Goal: Task Accomplishment & Management: Use online tool/utility

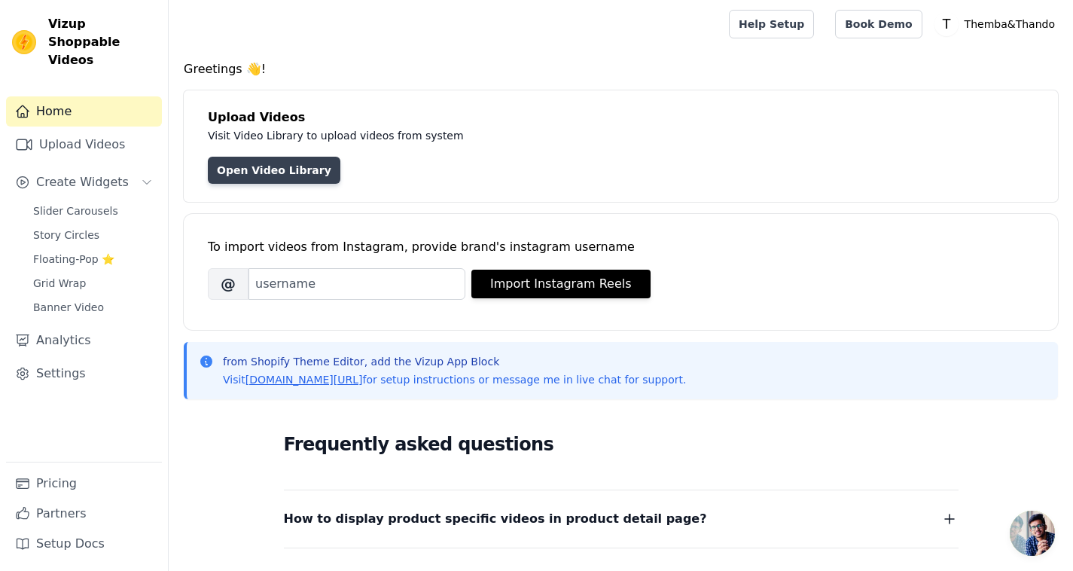
click at [282, 172] on link "Open Video Library" at bounding box center [274, 170] width 132 height 27
click at [78, 300] on span "Banner Video" at bounding box center [68, 307] width 71 height 15
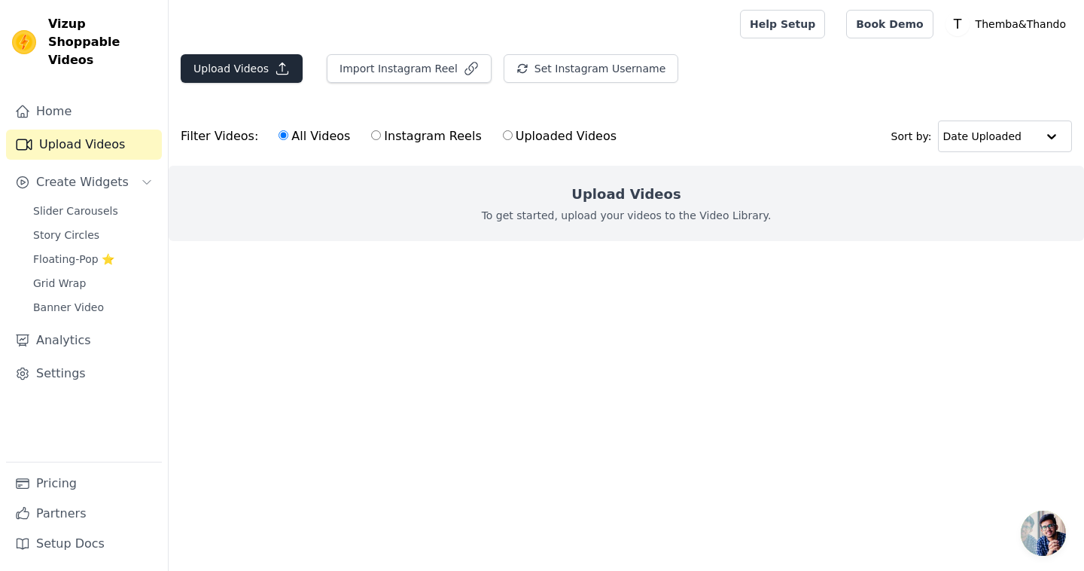
click at [222, 61] on button "Upload Videos" at bounding box center [242, 68] width 122 height 29
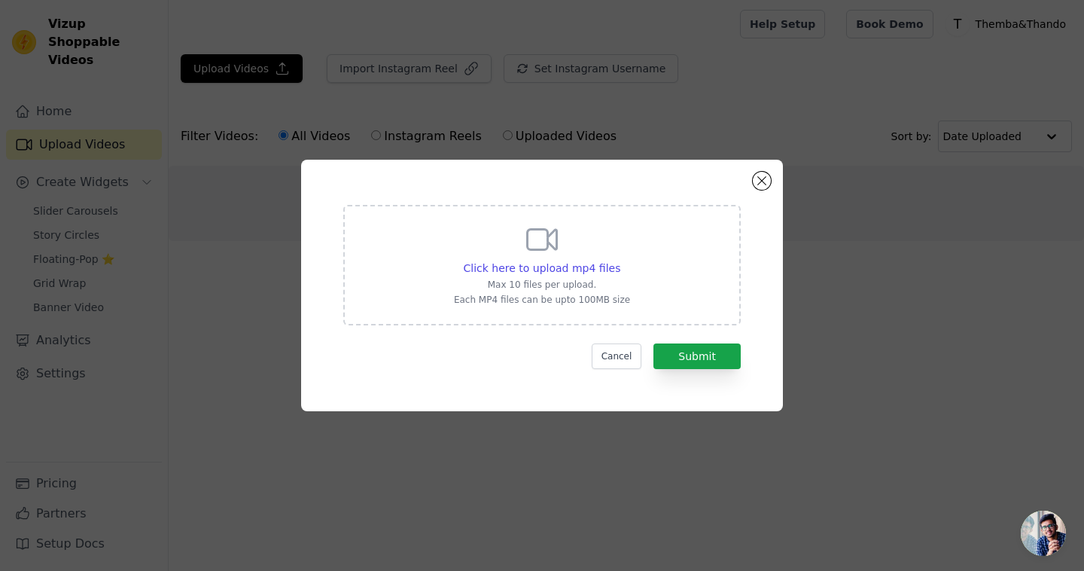
click at [550, 257] on div "Click here to upload mp4 files Max 10 files per upload. Each MP4 files can be u…" at bounding box center [542, 263] width 176 height 84
click at [620, 260] on input "Click here to upload mp4 files Max 10 files per upload. Each MP4 files can be u…" at bounding box center [620, 260] width 1 height 1
type input "C:\fakepath\social_jaywee__a_graphic_designer_painiting_a_watercolor_lion_on_a_…"
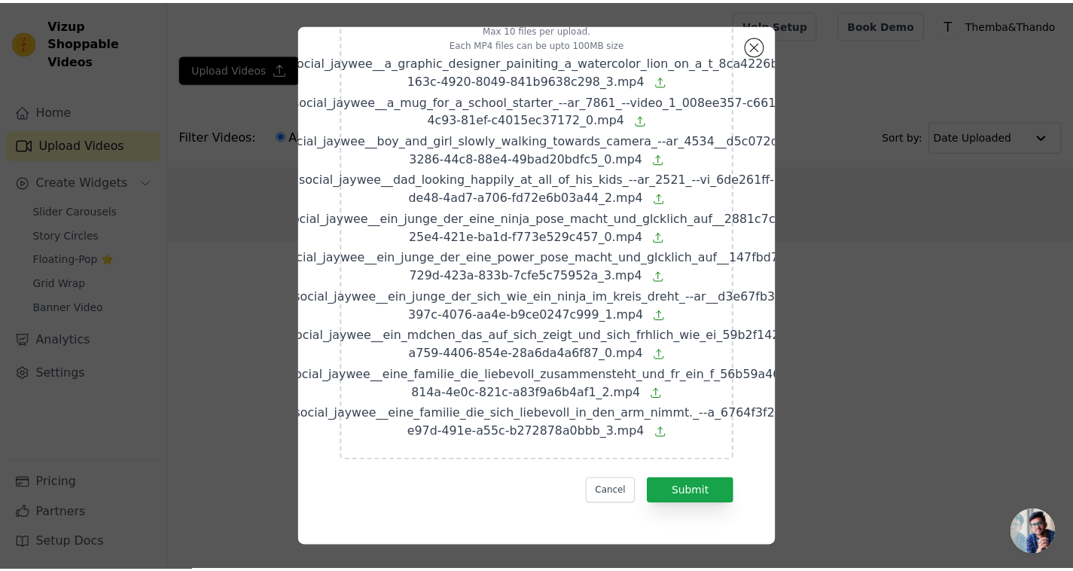
scroll to position [132, 0]
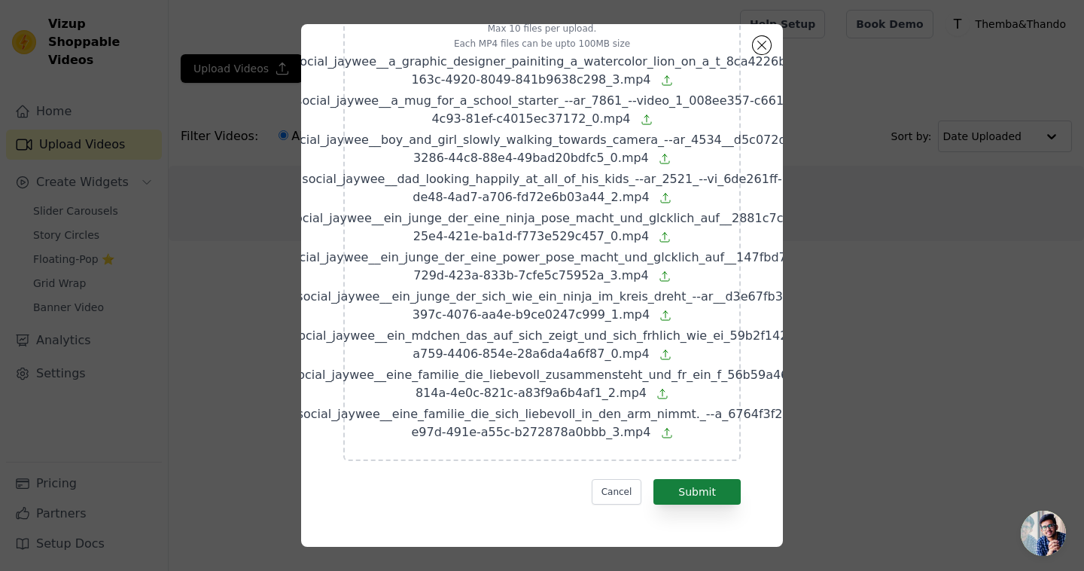
click at [690, 479] on button "Submit" at bounding box center [696, 492] width 87 height 26
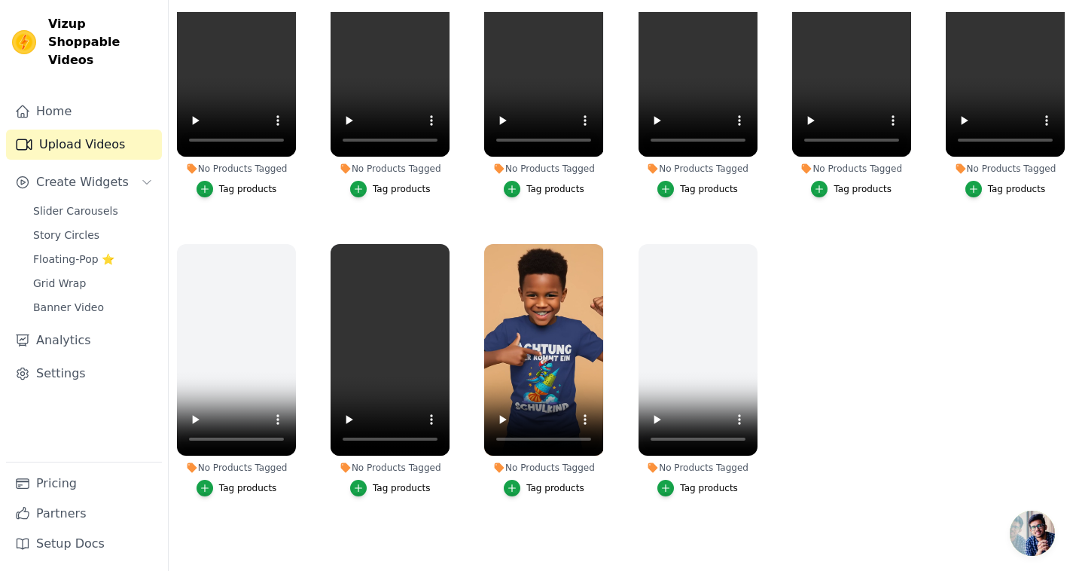
scroll to position [154, 0]
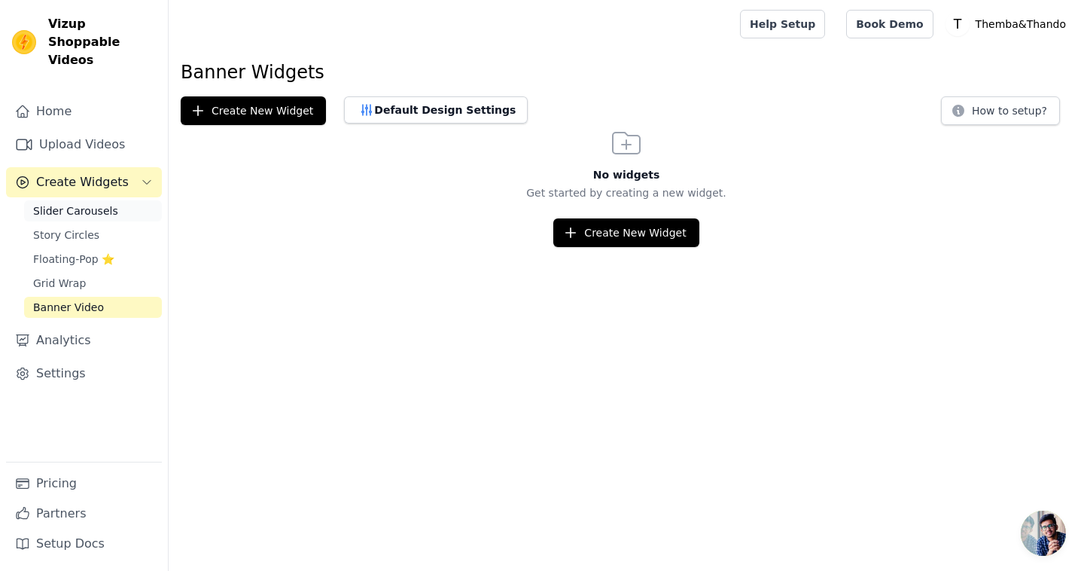
click at [75, 203] on span "Slider Carousels" at bounding box center [75, 210] width 85 height 15
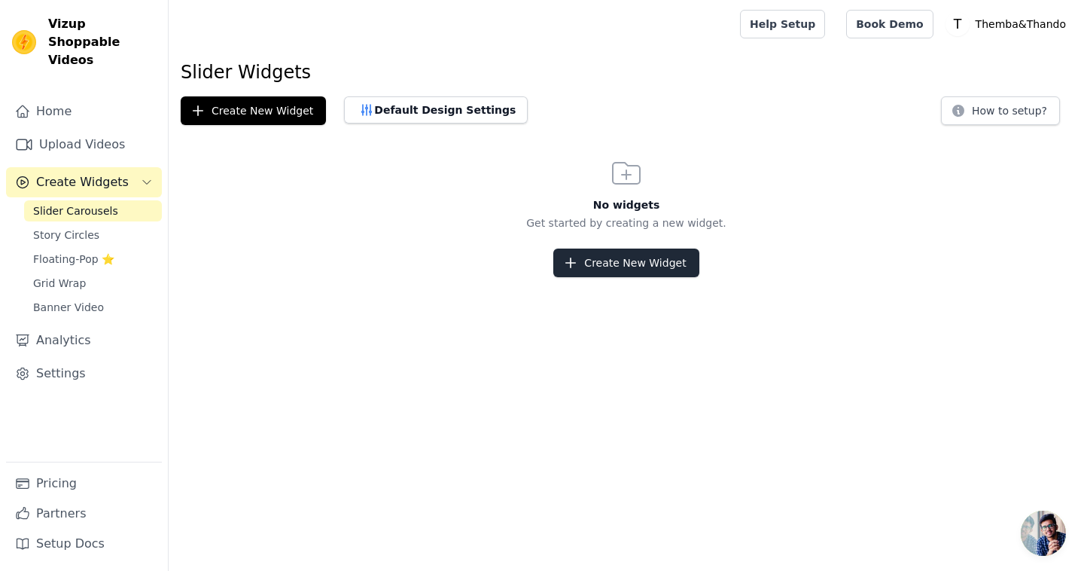
click at [613, 269] on button "Create New Widget" at bounding box center [625, 262] width 145 height 29
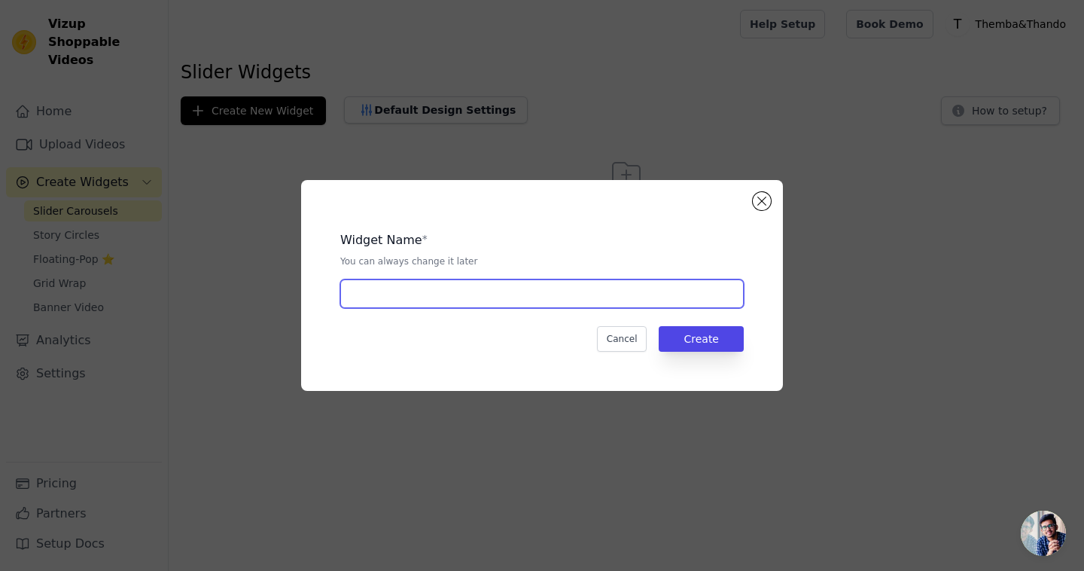
click at [523, 292] on input "text" at bounding box center [541, 293] width 403 height 29
type input "Slider Einschulung"
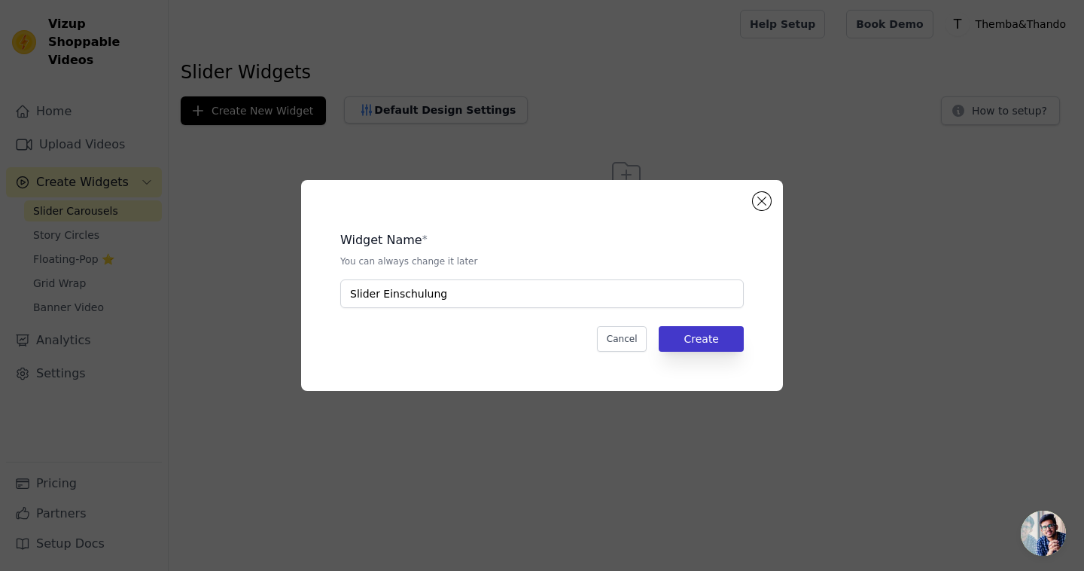
click at [719, 343] on button "Create" at bounding box center [701, 339] width 85 height 26
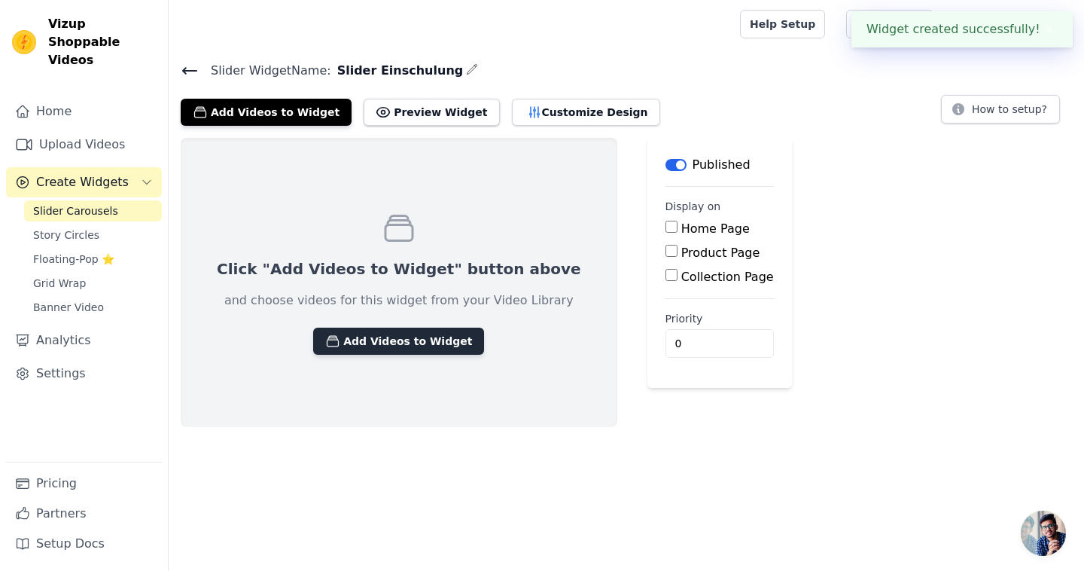
click at [394, 341] on button "Add Videos to Widget" at bounding box center [398, 340] width 171 height 27
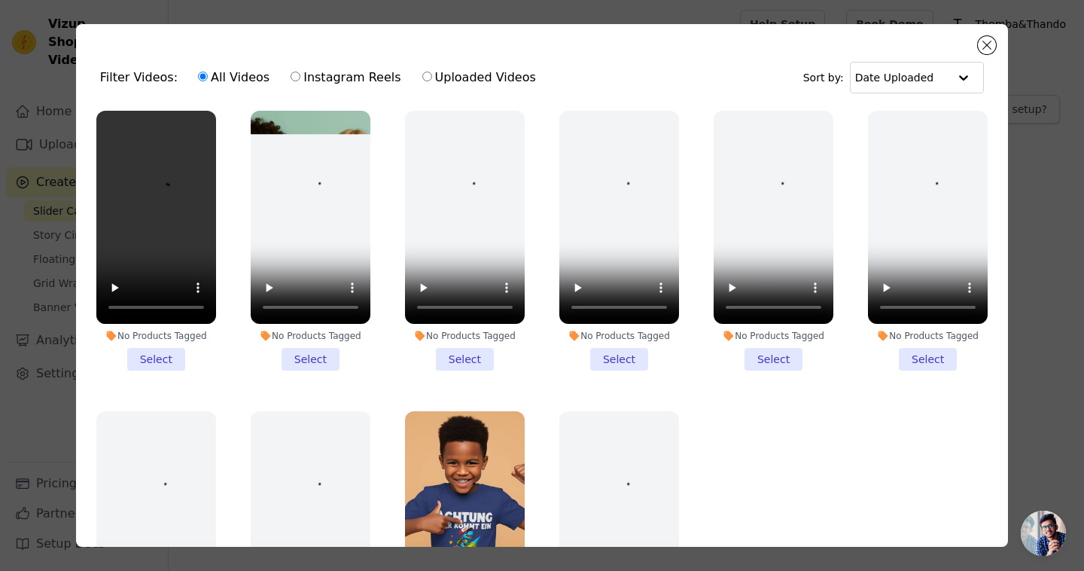
scroll to position [11, 0]
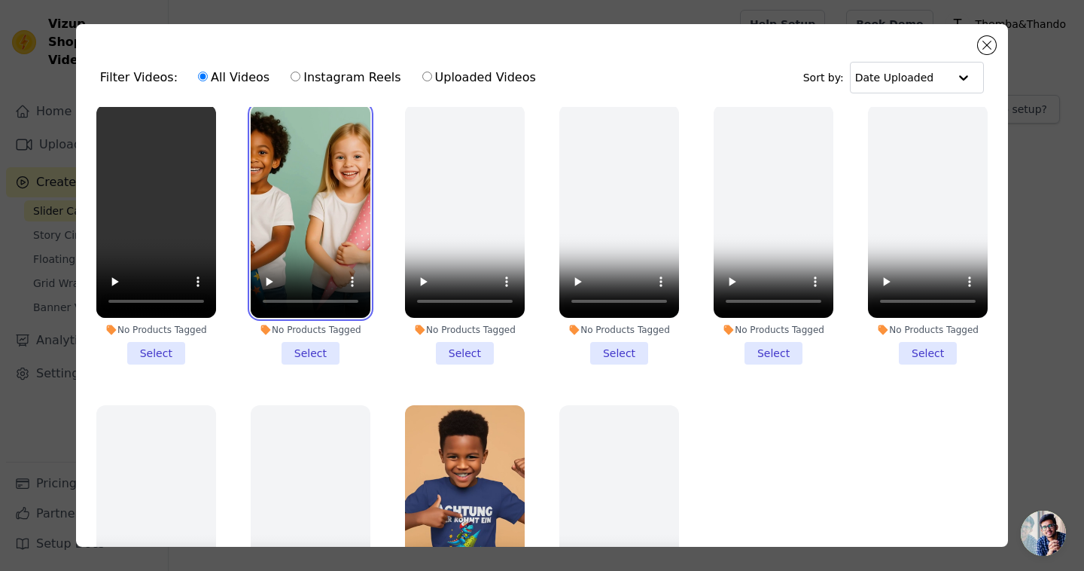
click at [318, 254] on video at bounding box center [311, 211] width 120 height 213
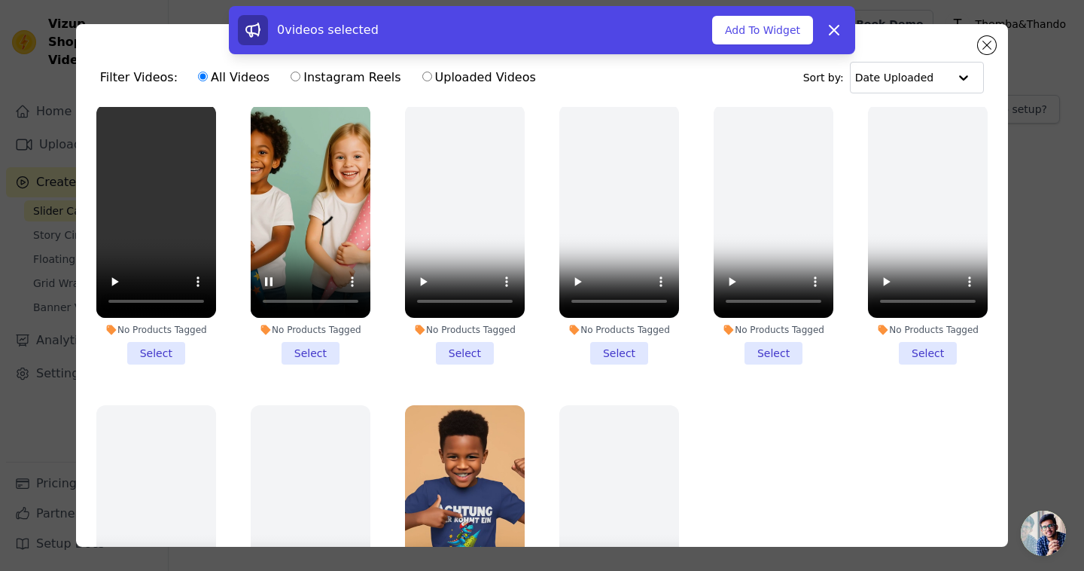
click at [303, 346] on li "No Products Tagged Select" at bounding box center [311, 235] width 120 height 260
click at [0, 0] on input "No Products Tagged Select" at bounding box center [0, 0] width 0 height 0
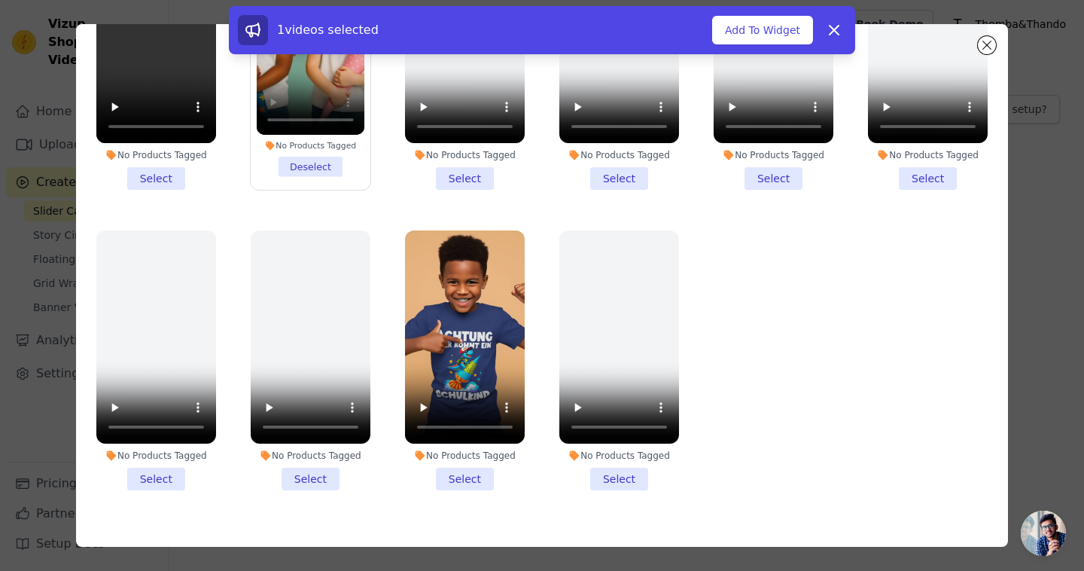
scroll to position [115, 0]
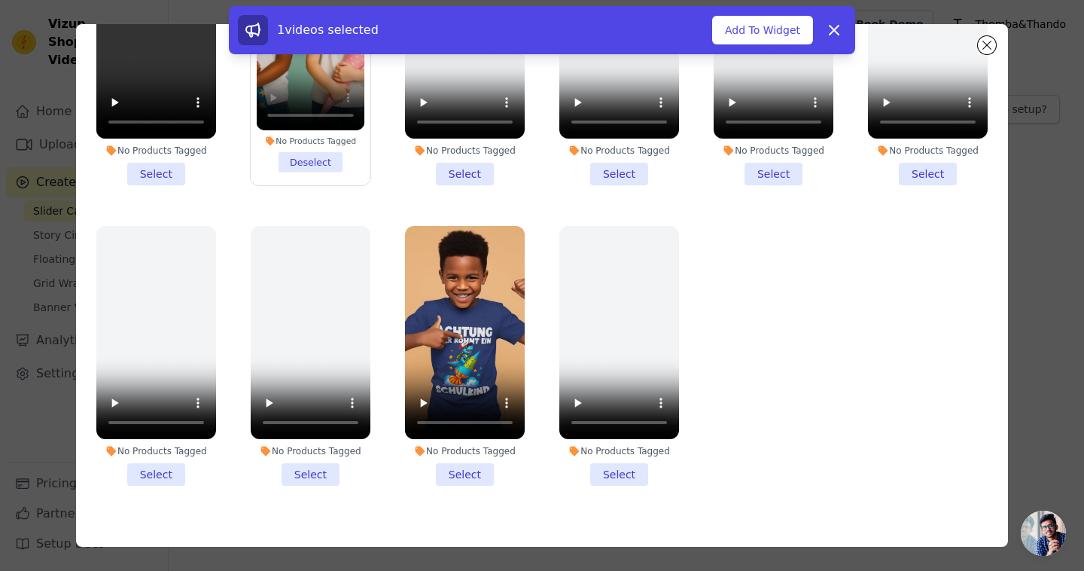
click at [461, 463] on li "No Products Tagged Select" at bounding box center [465, 356] width 120 height 260
click at [0, 0] on input "No Products Tagged Select" at bounding box center [0, 0] width 0 height 0
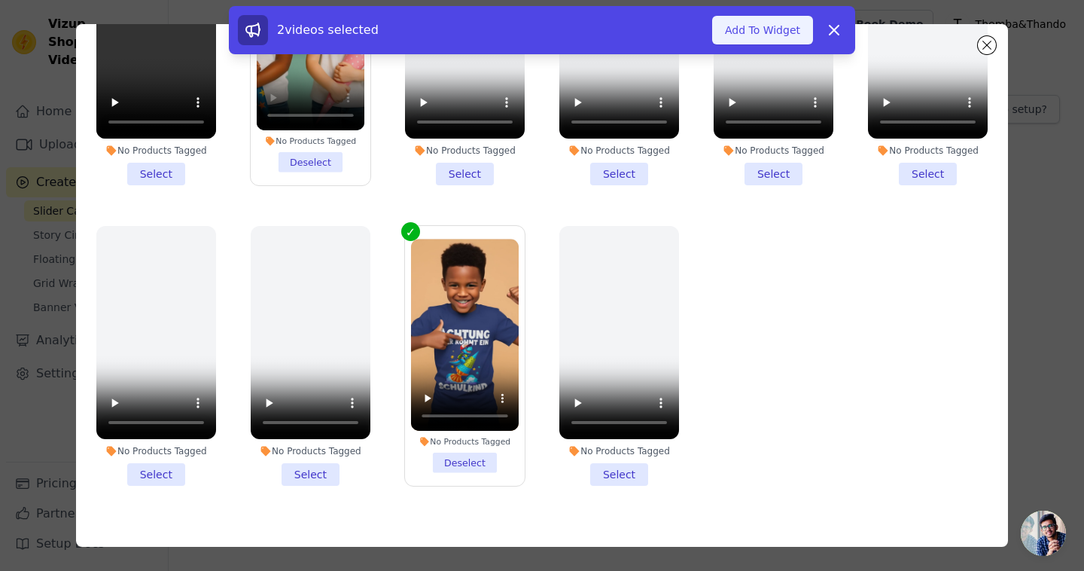
click at [782, 31] on button "Add To Widget" at bounding box center [762, 30] width 101 height 29
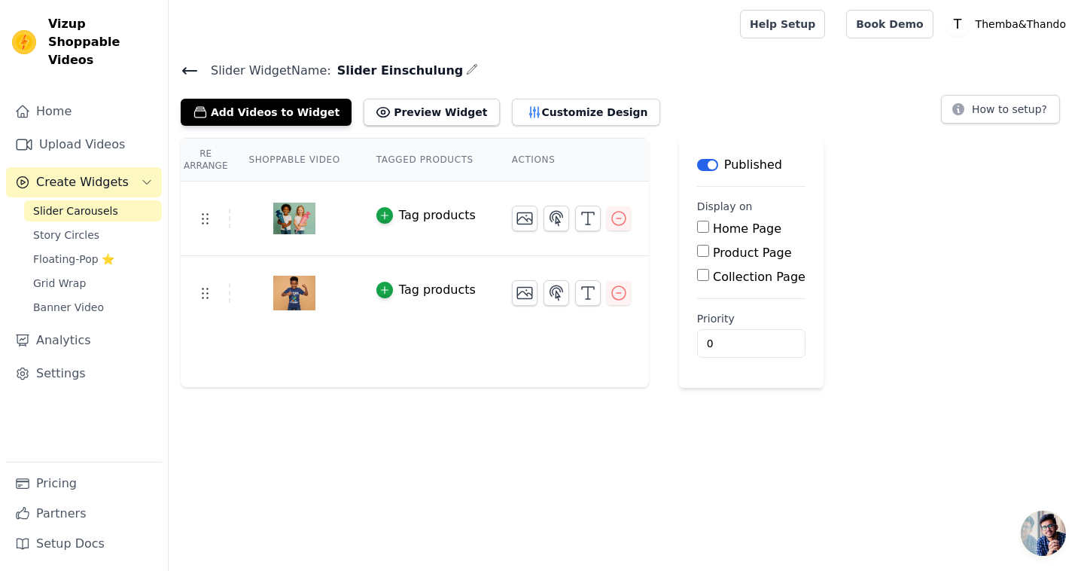
click at [702, 230] on input "Home Page" at bounding box center [703, 227] width 12 height 12
checkbox input "true"
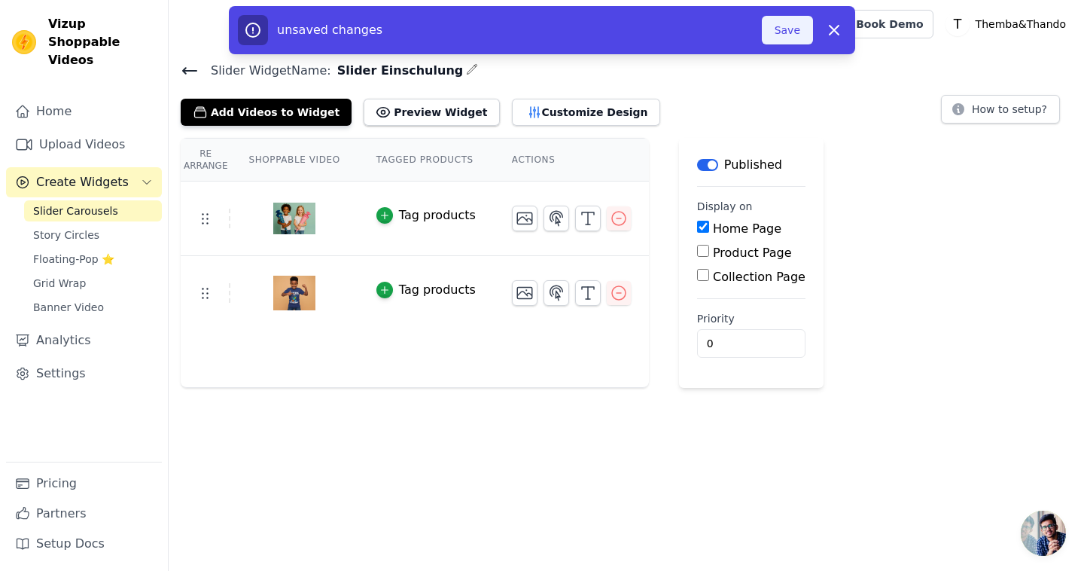
click at [790, 27] on button "Save" at bounding box center [787, 30] width 51 height 29
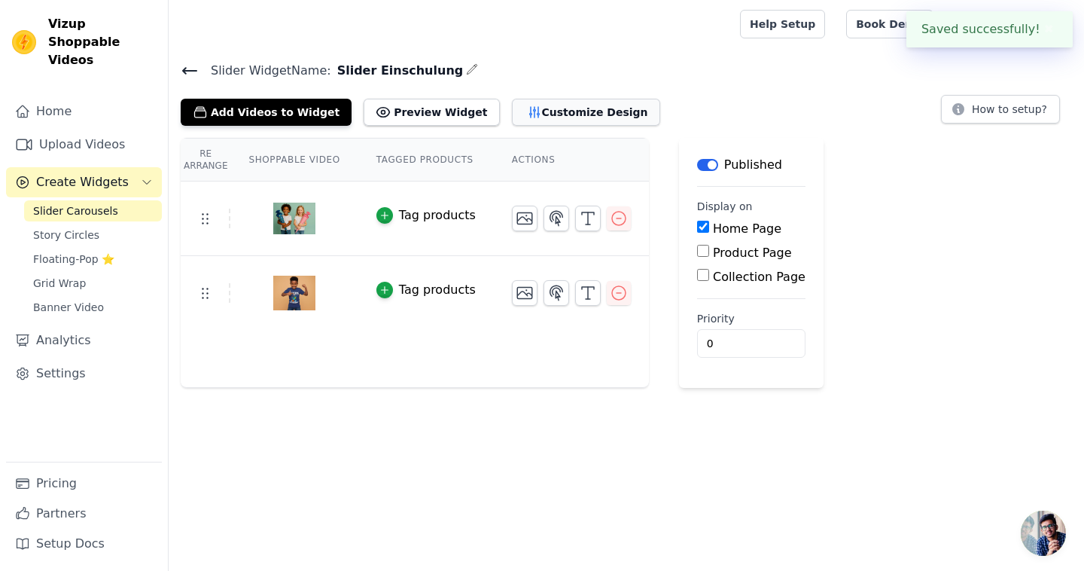
click at [537, 116] on button "Customize Design" at bounding box center [586, 112] width 148 height 27
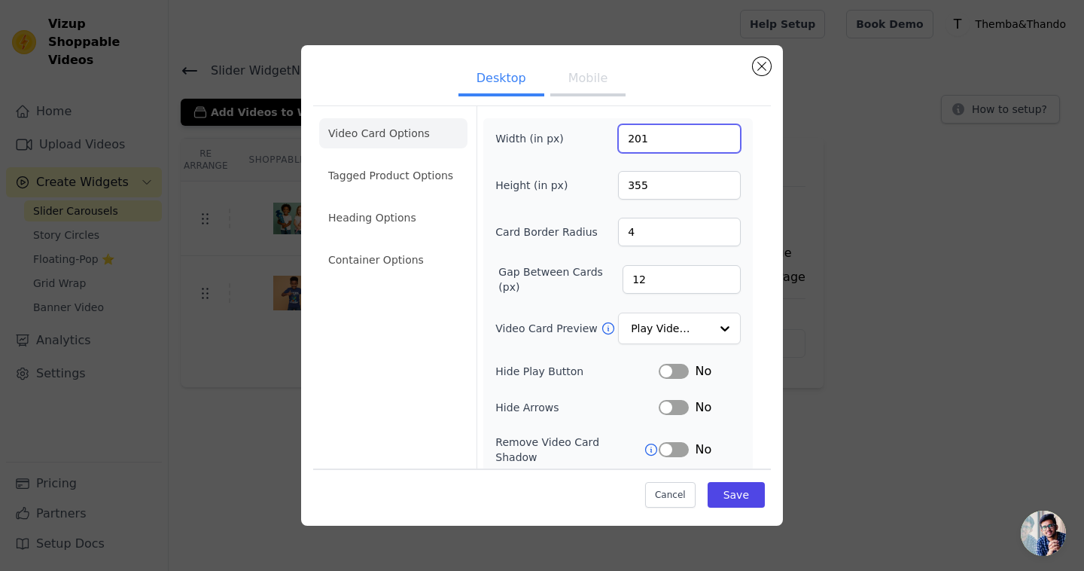
click at [710, 136] on input "201" at bounding box center [679, 138] width 123 height 29
type input "200"
click at [713, 146] on input "200" at bounding box center [679, 138] width 123 height 29
click at [370, 216] on li "Heading Options" at bounding box center [393, 217] width 148 height 30
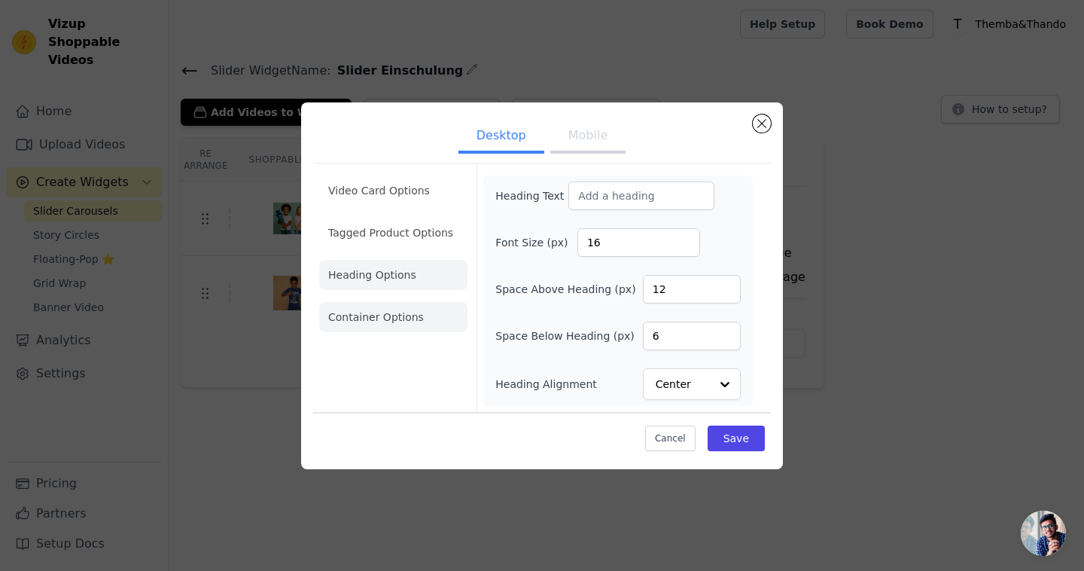
click at [360, 318] on li "Container Options" at bounding box center [393, 317] width 148 height 30
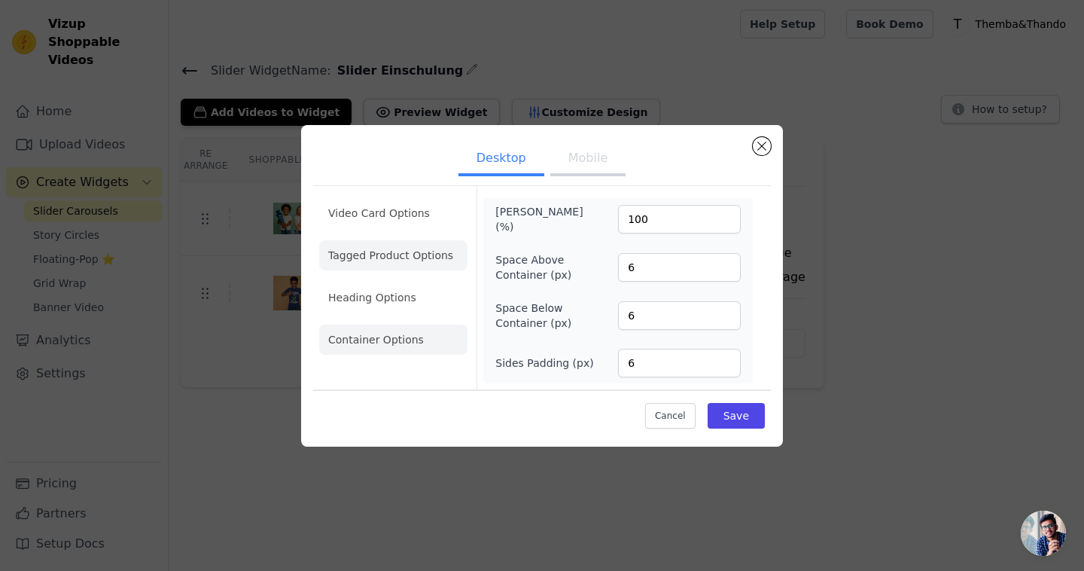
click at [370, 248] on li "Tagged Product Options" at bounding box center [393, 255] width 148 height 30
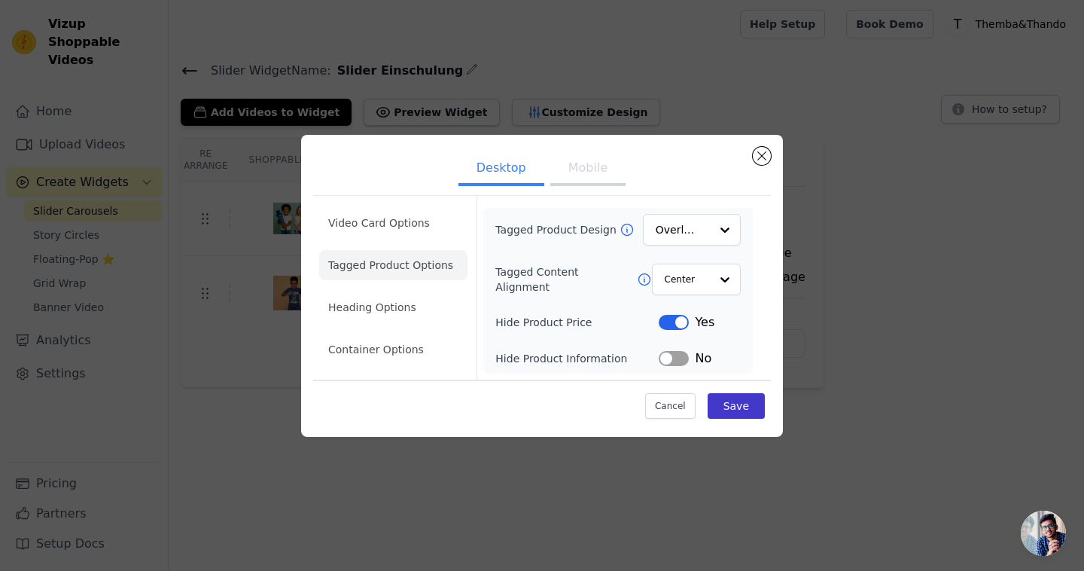
click at [734, 403] on button "Save" at bounding box center [736, 406] width 57 height 26
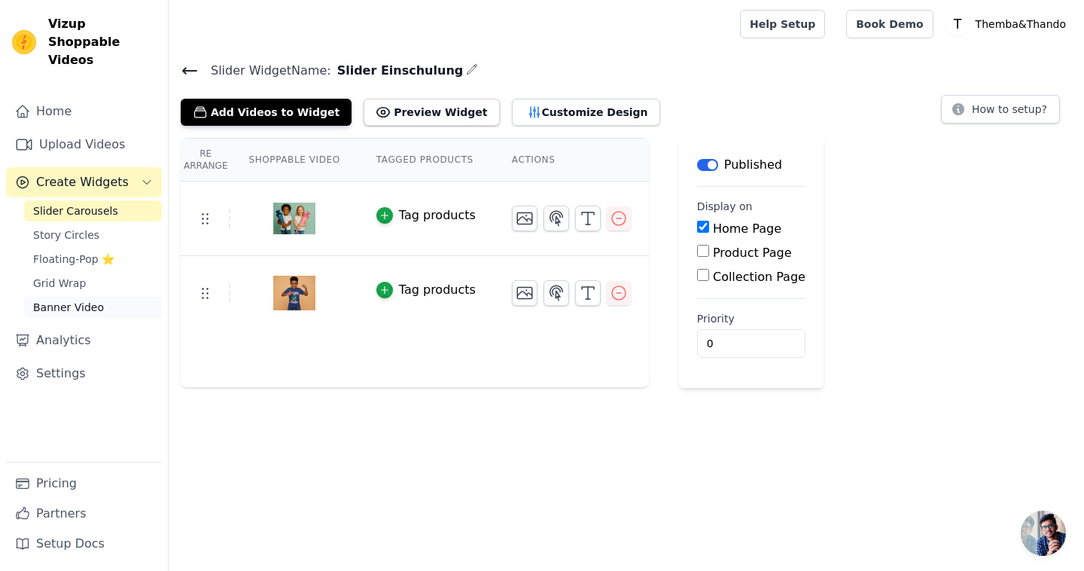
click at [68, 300] on span "Banner Video" at bounding box center [68, 307] width 71 height 15
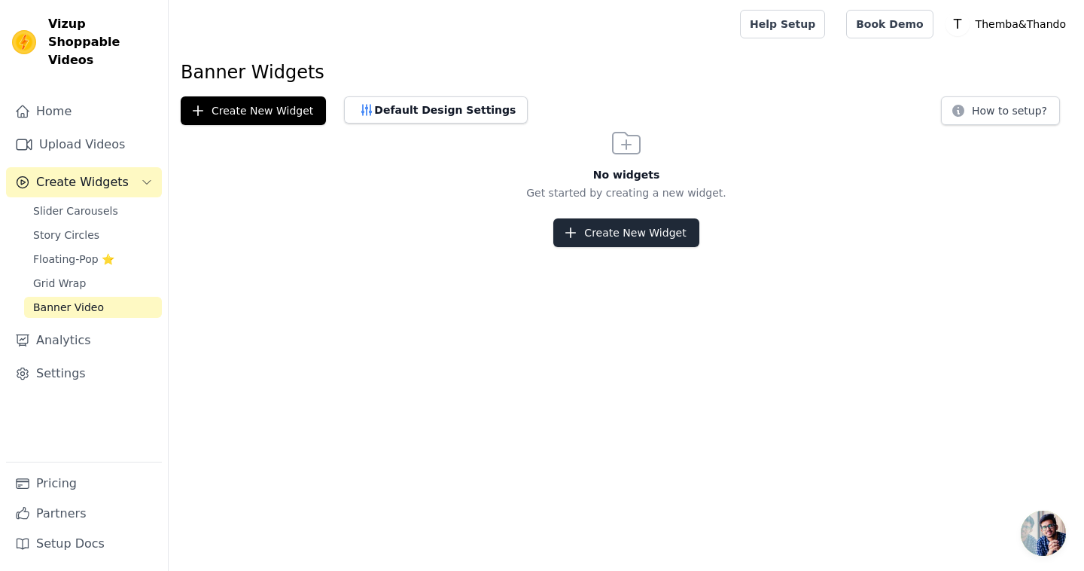
click at [617, 234] on button "Create New Widget" at bounding box center [625, 232] width 145 height 29
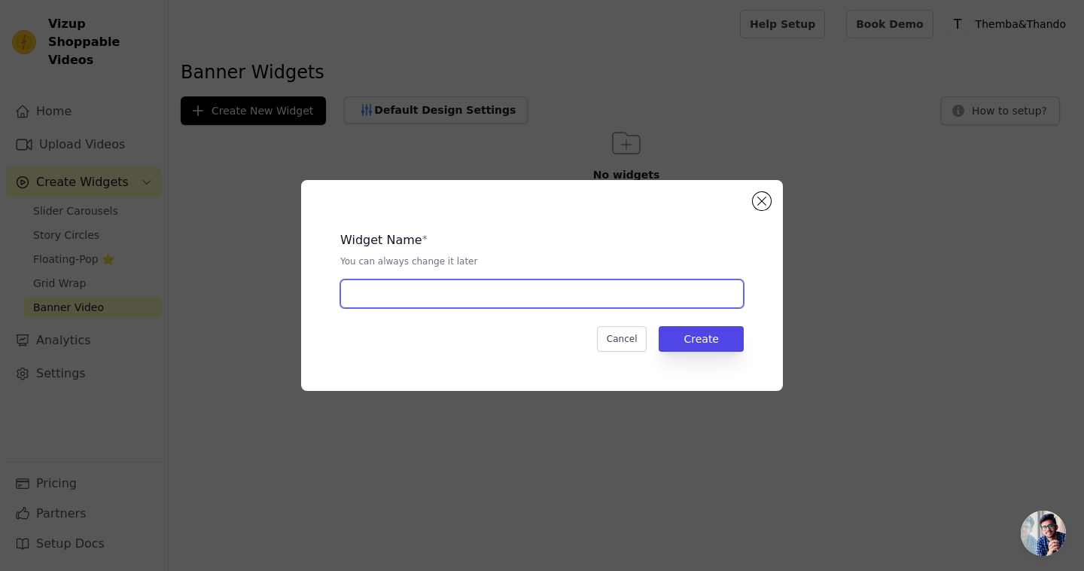
click at [472, 294] on input "text" at bounding box center [541, 293] width 403 height 29
type input "Einschulung banner"
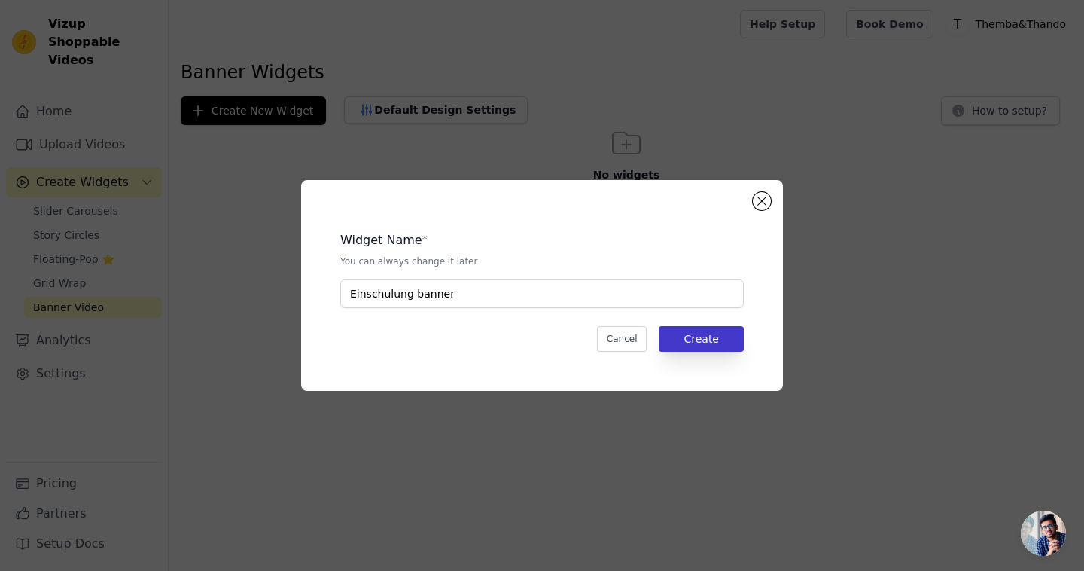
click at [708, 343] on button "Create" at bounding box center [701, 339] width 85 height 26
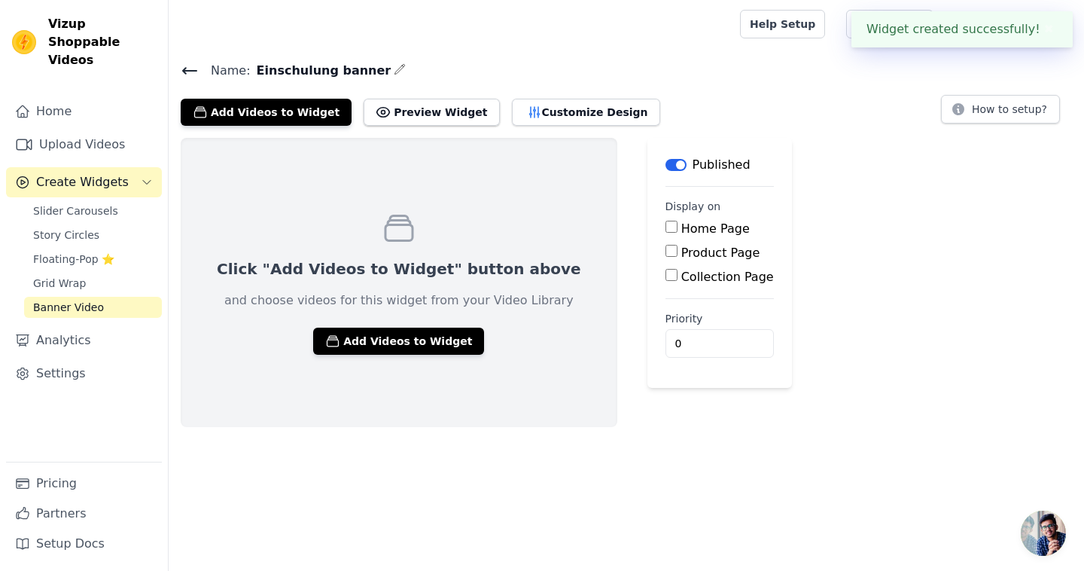
click at [665, 229] on input "Home Page" at bounding box center [671, 227] width 12 height 12
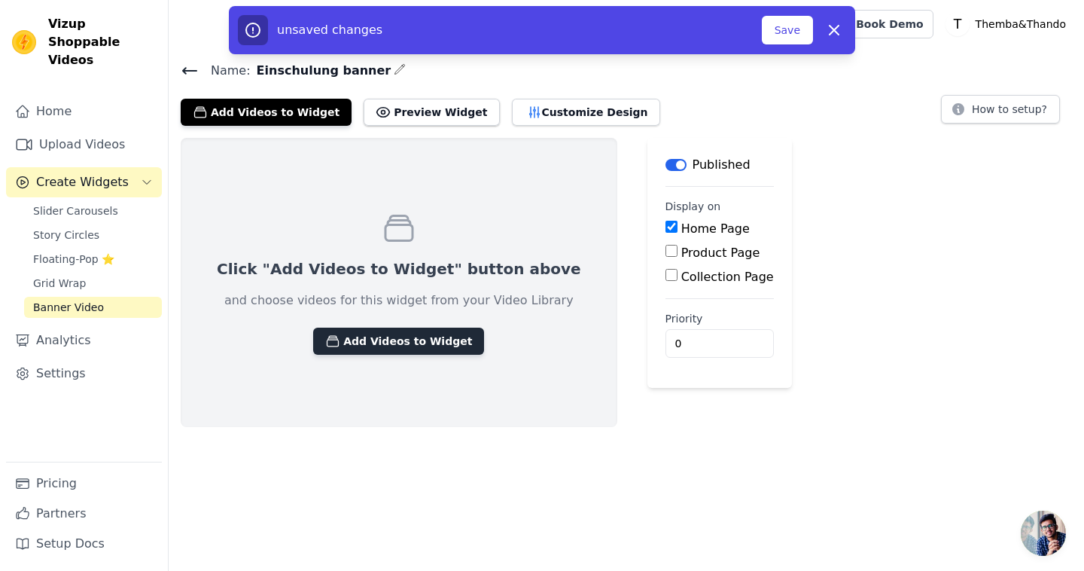
click at [384, 341] on button "Add Videos to Widget" at bounding box center [398, 340] width 171 height 27
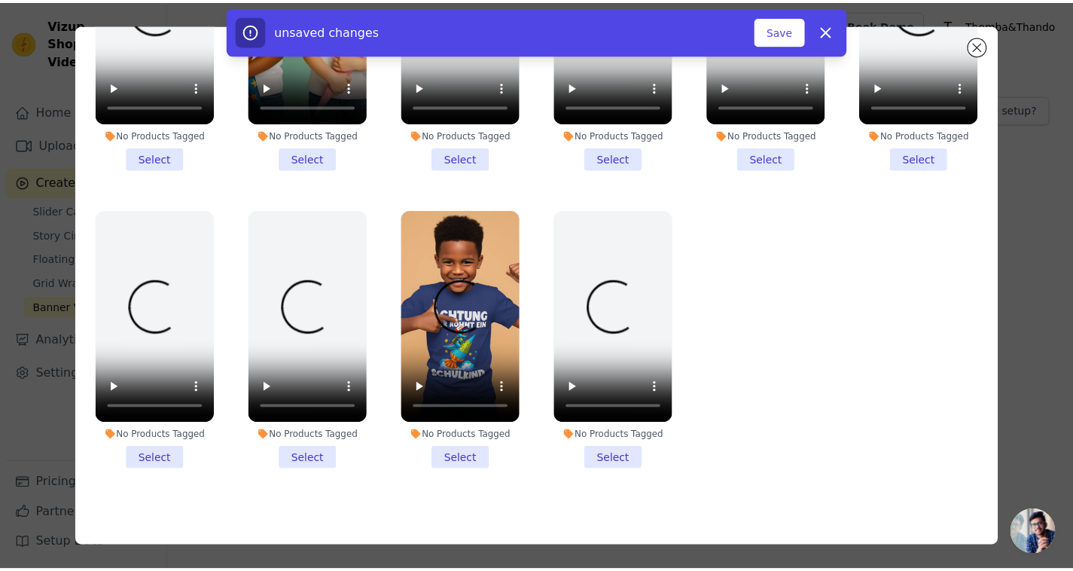
scroll to position [131, 0]
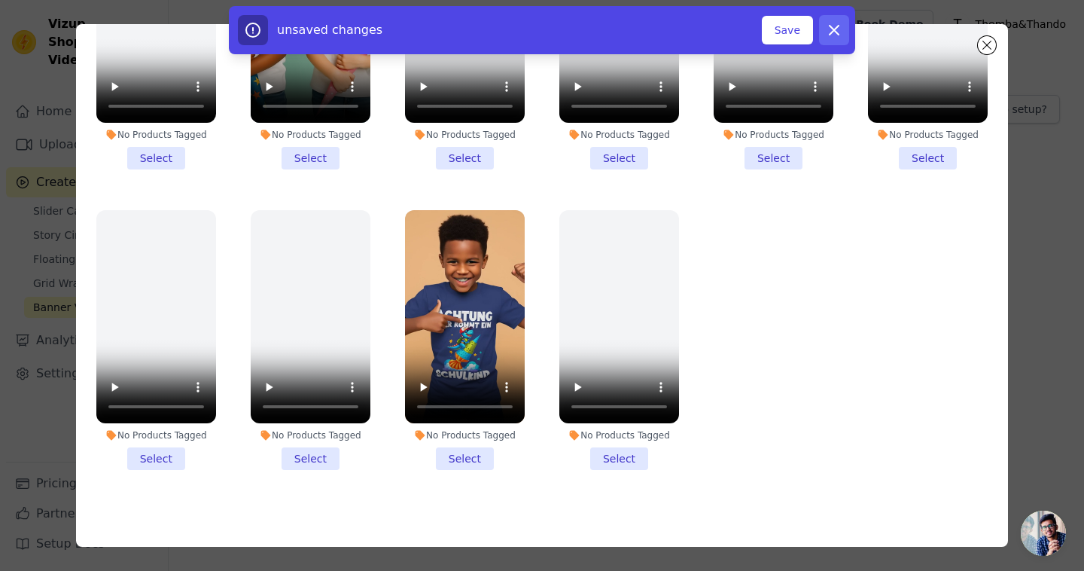
click at [833, 37] on icon "button" at bounding box center [834, 30] width 18 height 18
checkbox input "false"
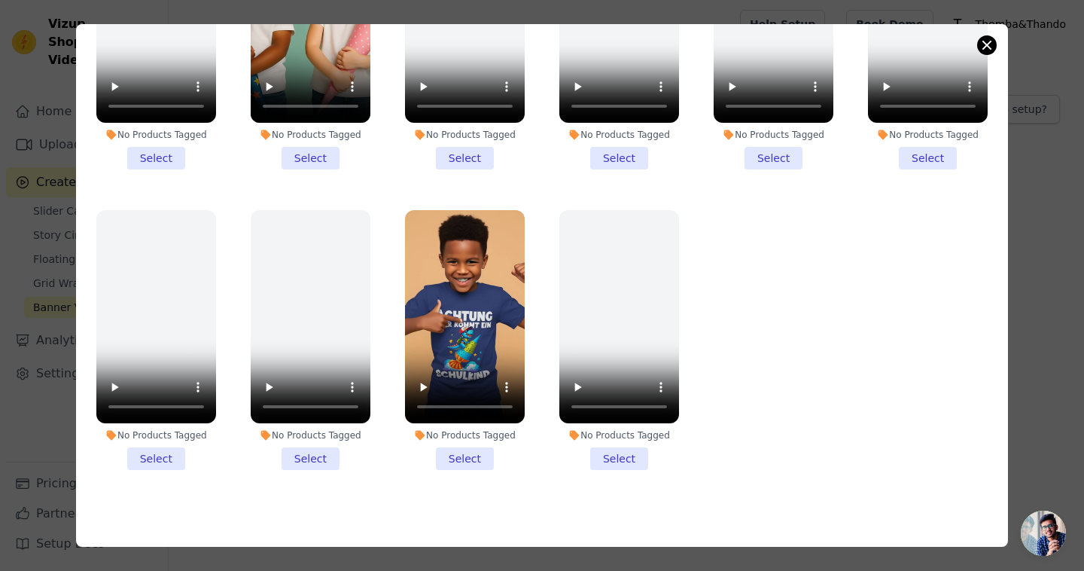
click at [990, 46] on button "Close modal" at bounding box center [987, 45] width 18 height 18
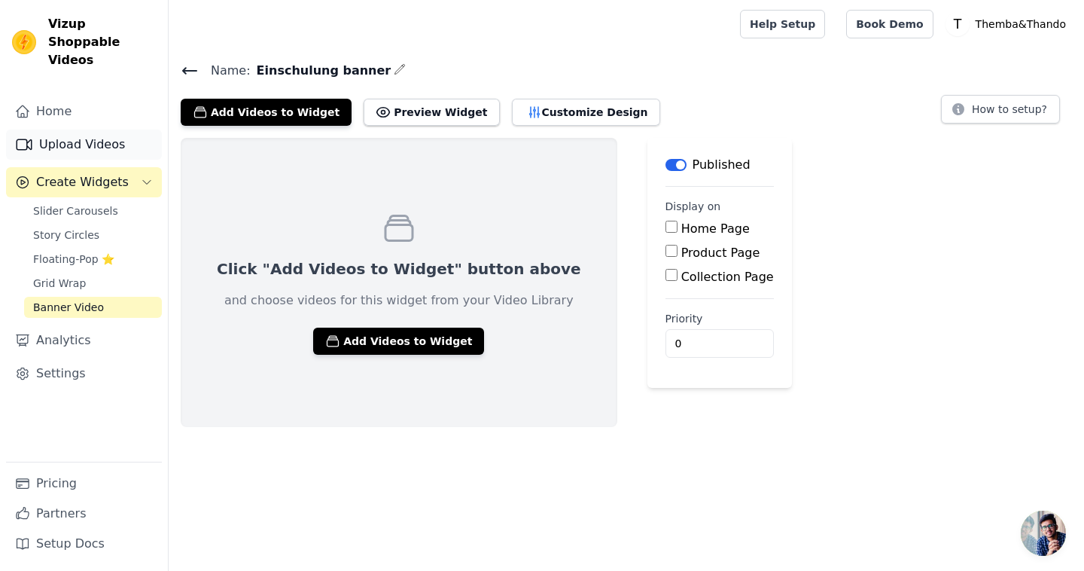
click at [114, 135] on link "Upload Videos" at bounding box center [84, 144] width 156 height 30
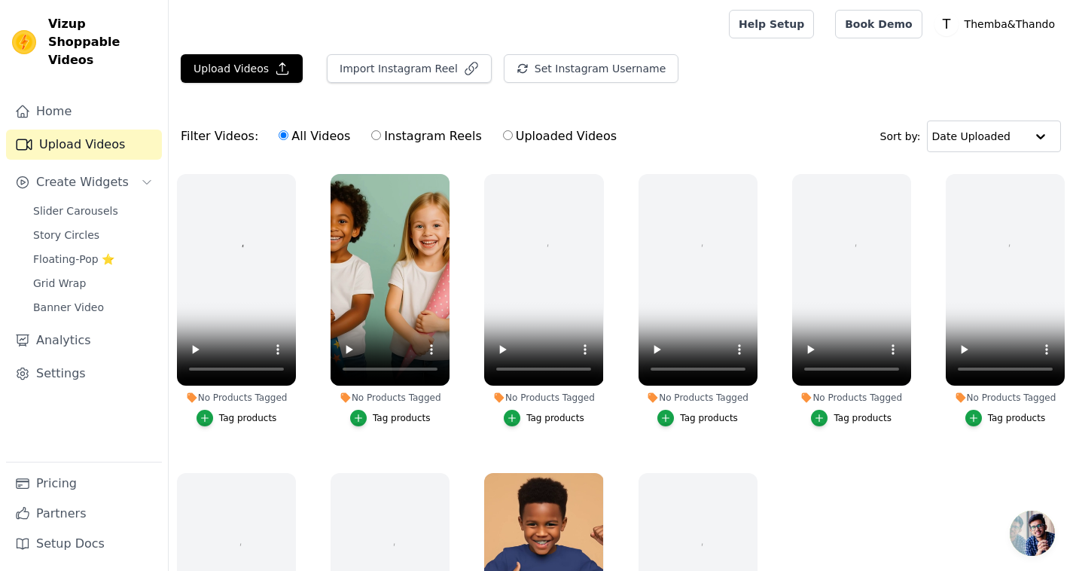
scroll to position [9, 0]
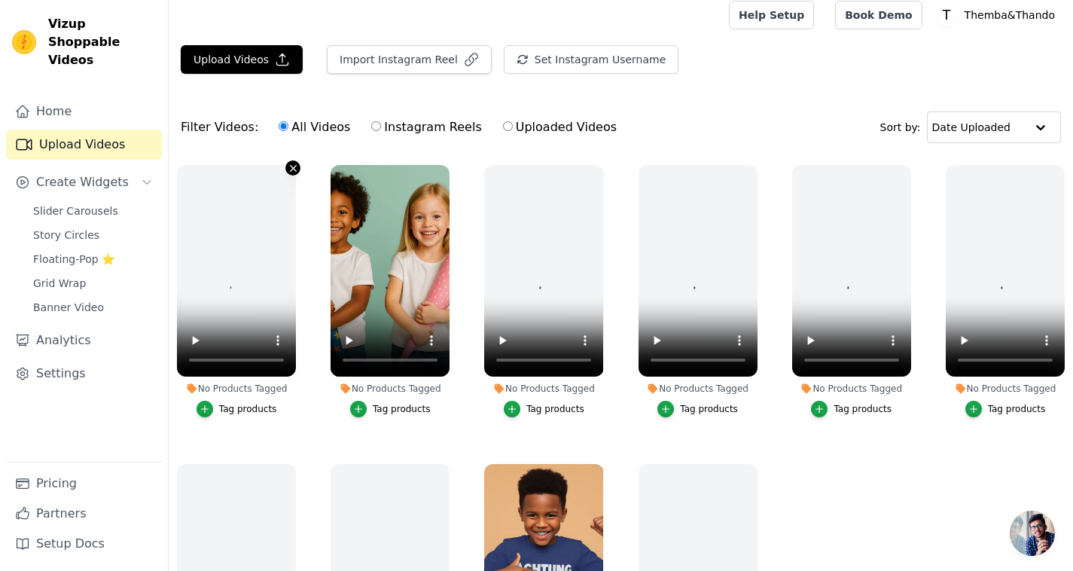
click at [291, 166] on icon "button" at bounding box center [293, 168] width 6 height 6
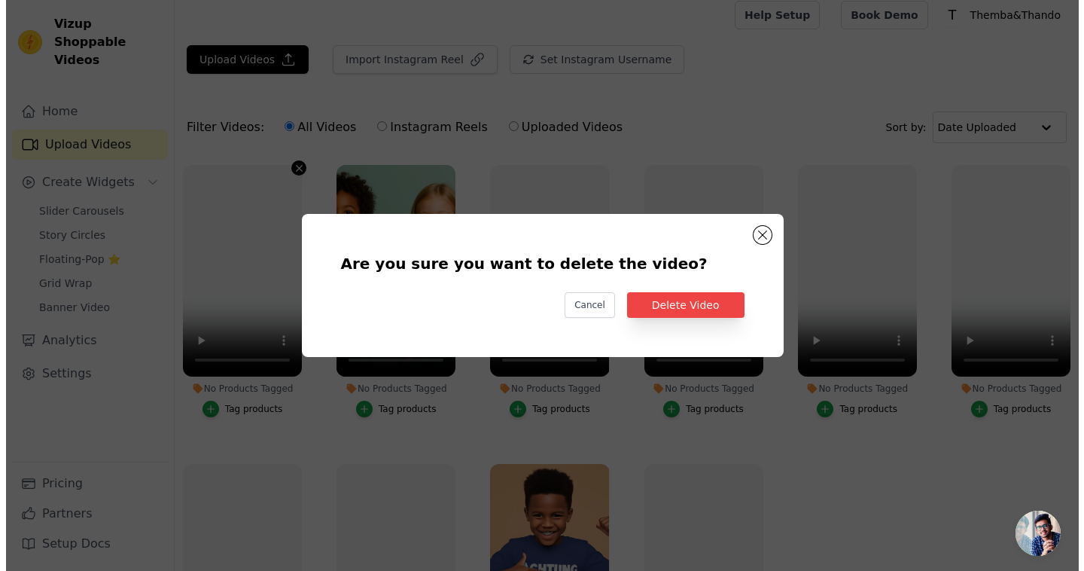
scroll to position [0, 0]
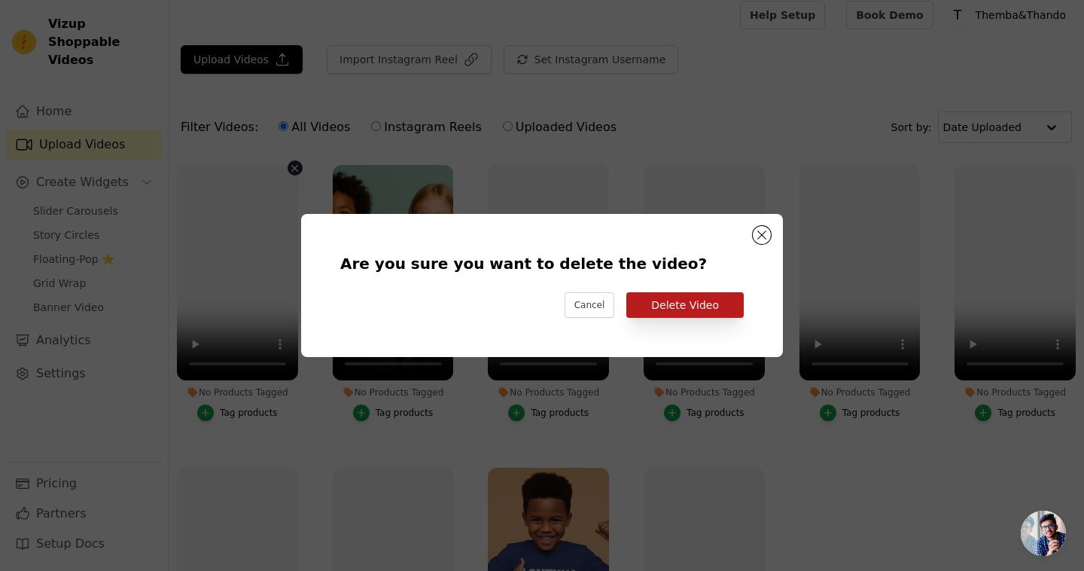
click at [683, 311] on button "Delete Video" at bounding box center [684, 305] width 117 height 26
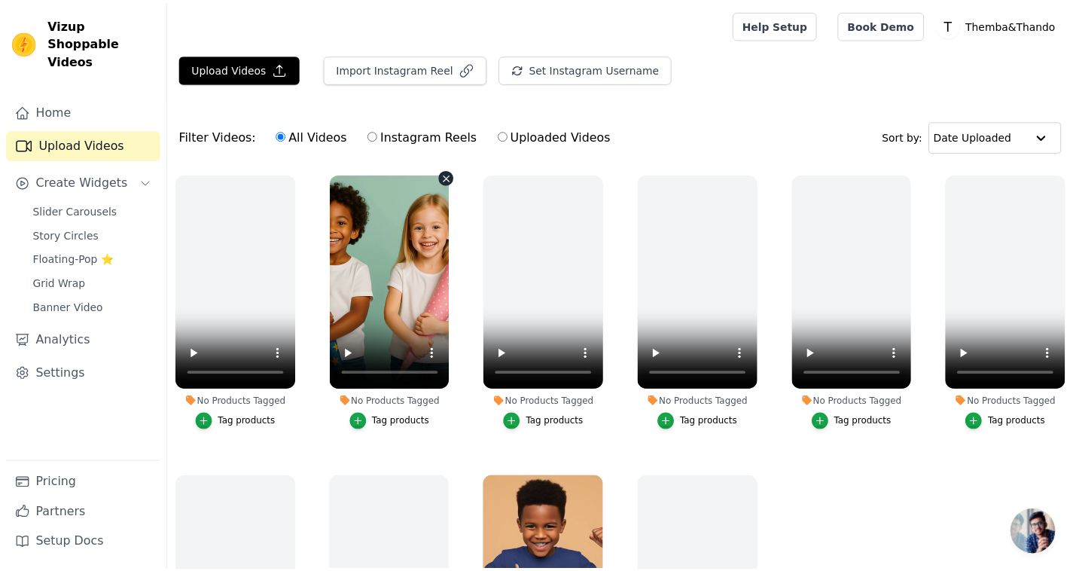
scroll to position [9, 0]
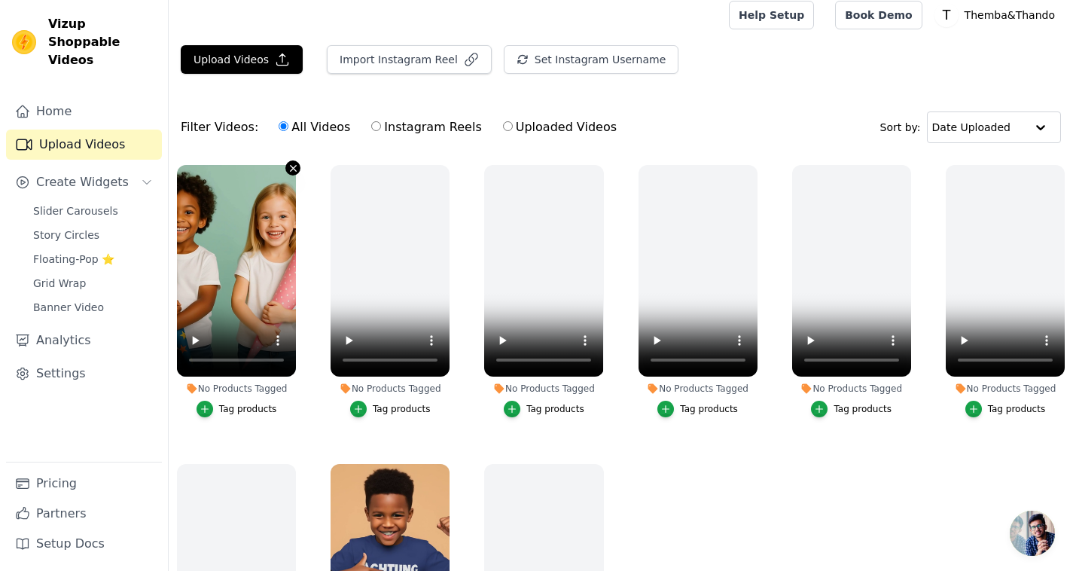
click at [294, 170] on icon "button" at bounding box center [293, 168] width 6 height 6
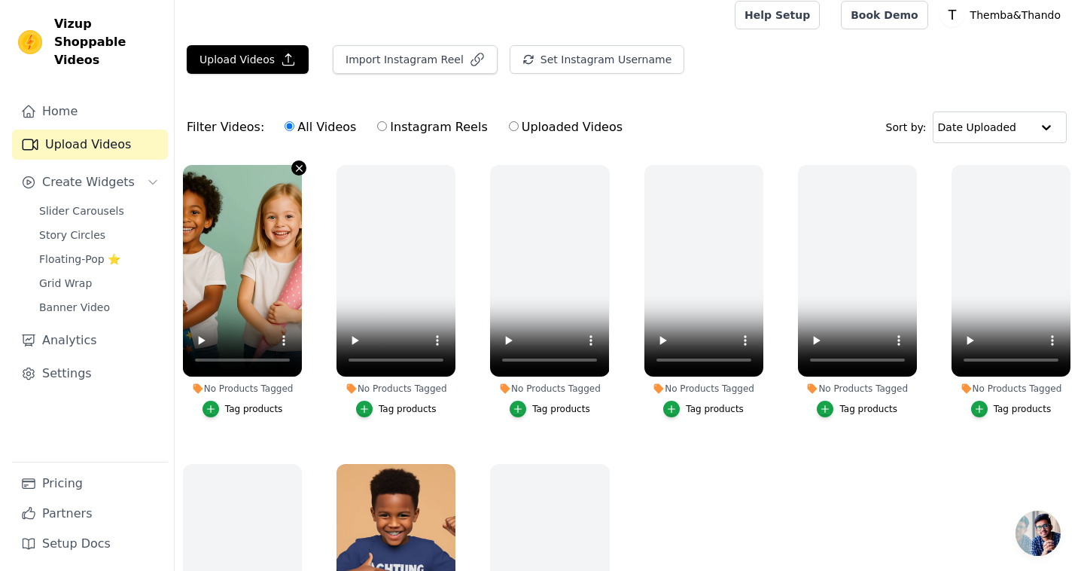
scroll to position [0, 0]
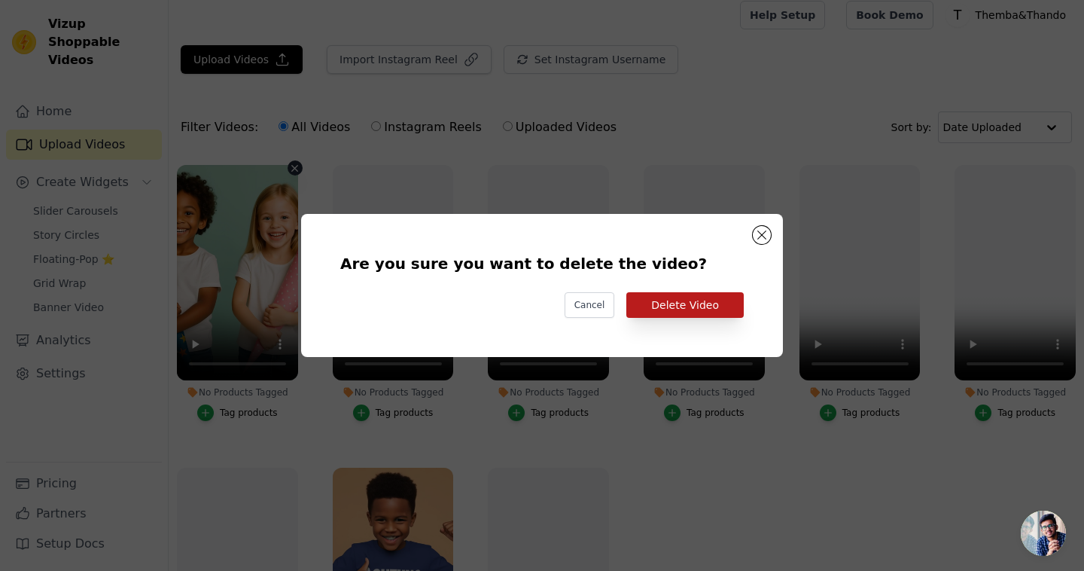
click at [671, 308] on button "Delete Video" at bounding box center [684, 305] width 117 height 26
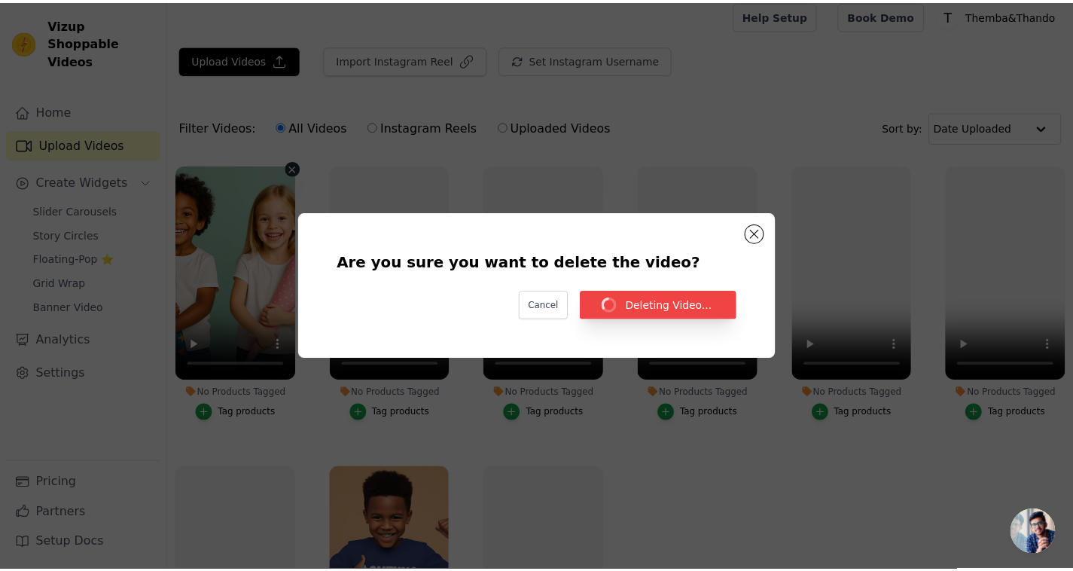
scroll to position [9, 0]
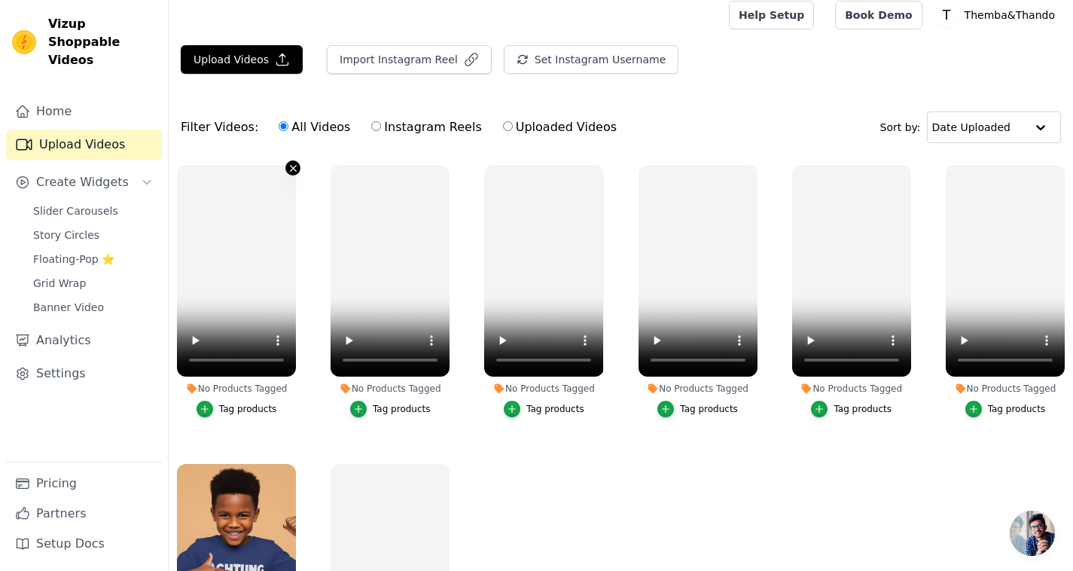
click at [290, 168] on icon "button" at bounding box center [293, 168] width 11 height 11
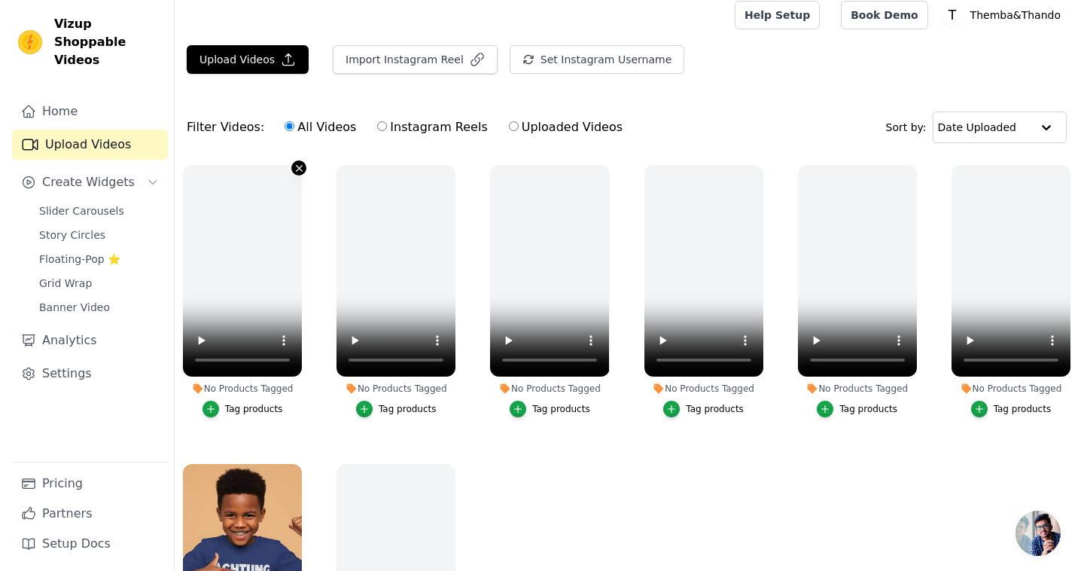
scroll to position [0, 0]
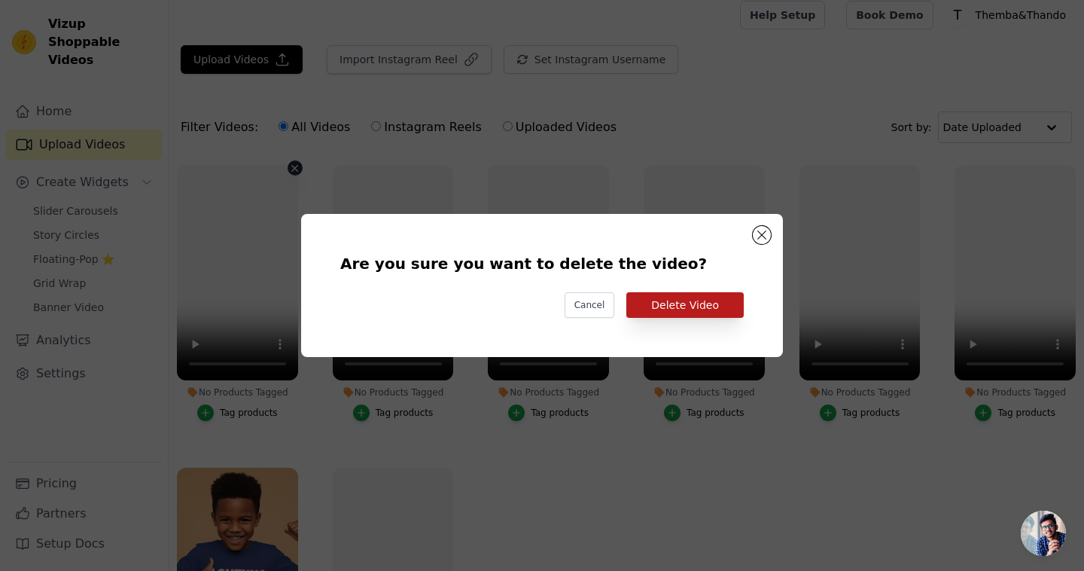
click at [708, 309] on button "Delete Video" at bounding box center [684, 305] width 117 height 26
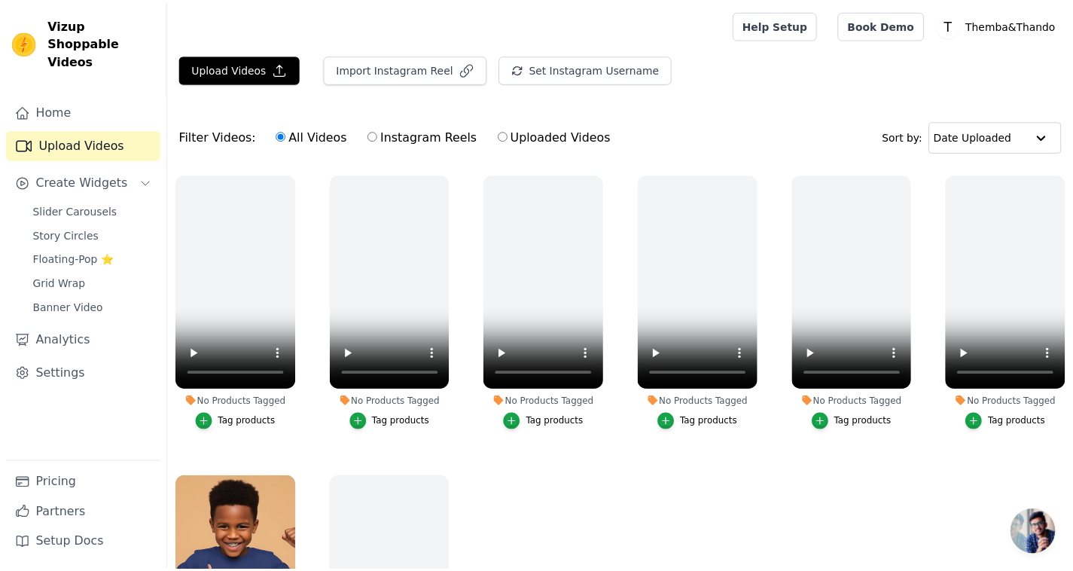
scroll to position [9, 0]
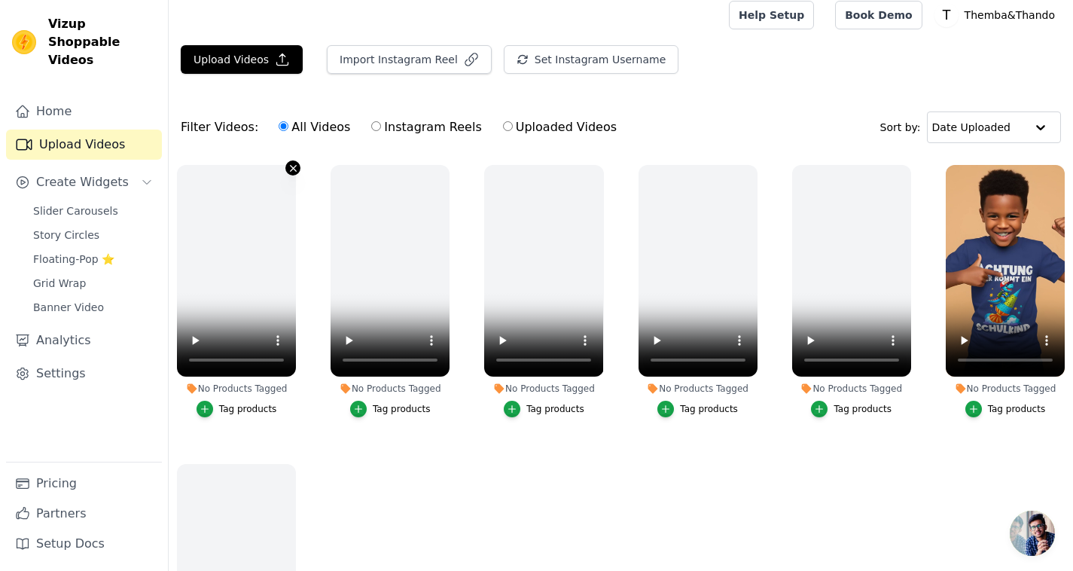
click at [290, 167] on icon "button" at bounding box center [293, 168] width 11 height 11
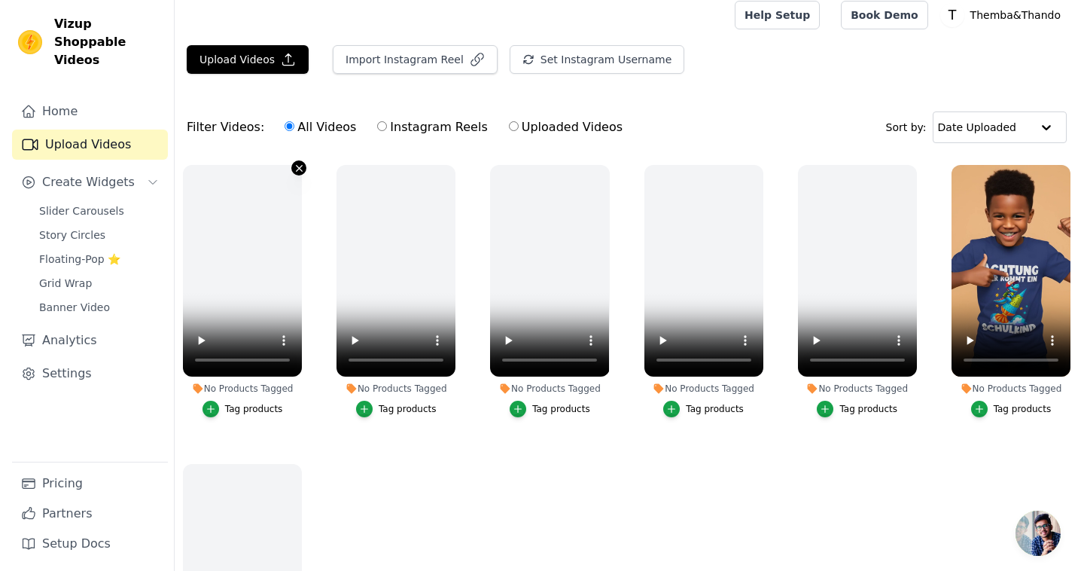
scroll to position [0, 0]
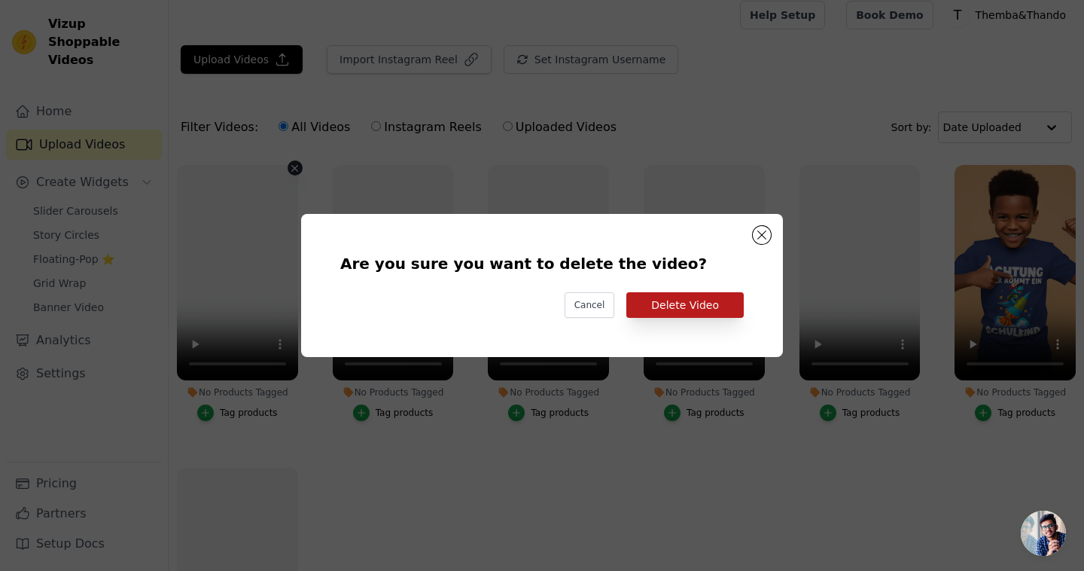
click at [682, 300] on button "Delete Video" at bounding box center [684, 305] width 117 height 26
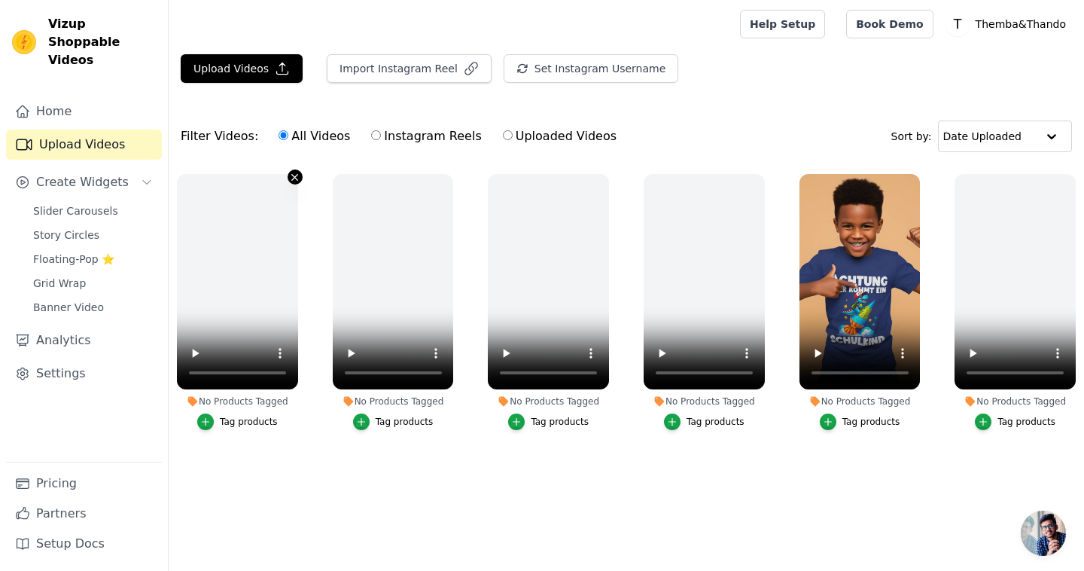
click at [294, 176] on icon "button" at bounding box center [295, 177] width 6 height 6
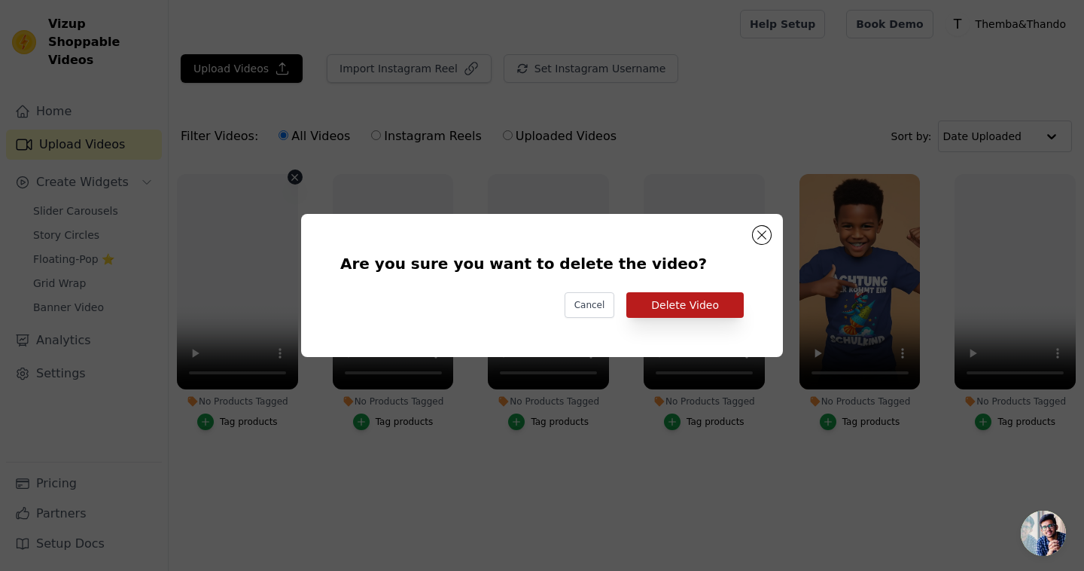
click at [668, 314] on button "Delete Video" at bounding box center [684, 305] width 117 height 26
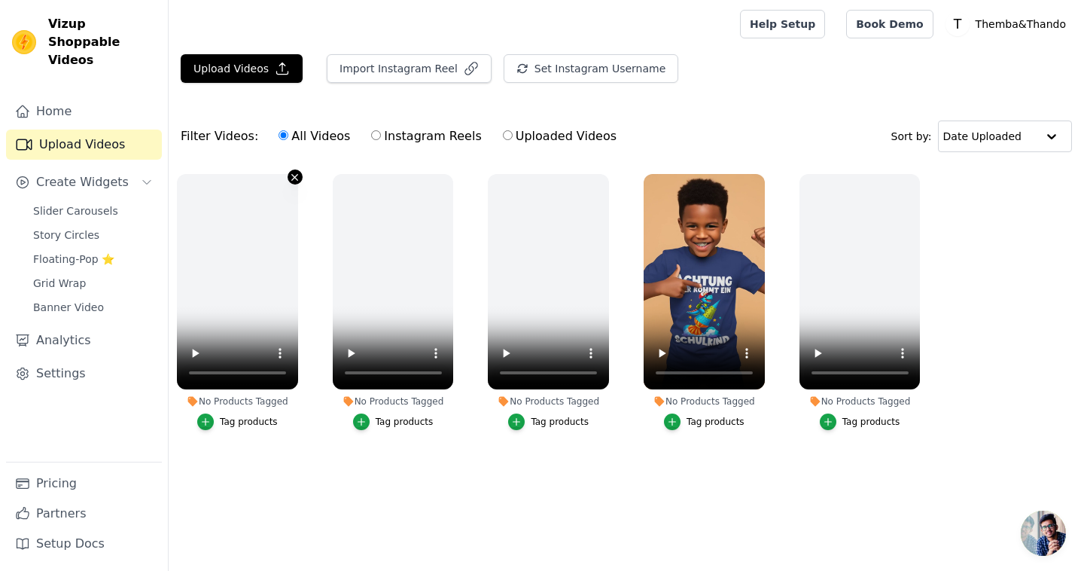
click at [294, 176] on icon "button" at bounding box center [295, 177] width 6 height 6
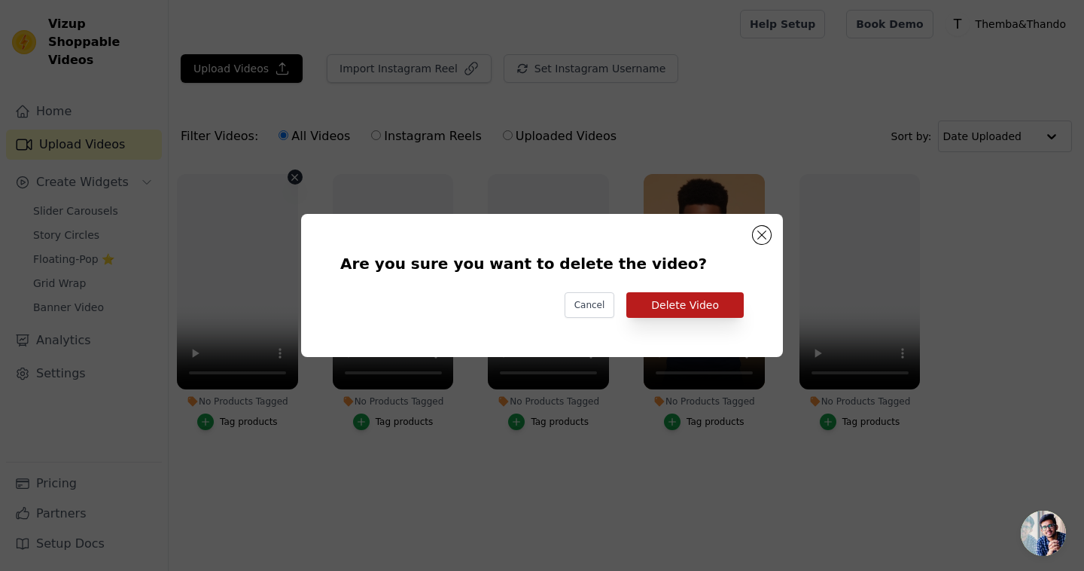
click at [656, 305] on button "Delete Video" at bounding box center [684, 305] width 117 height 26
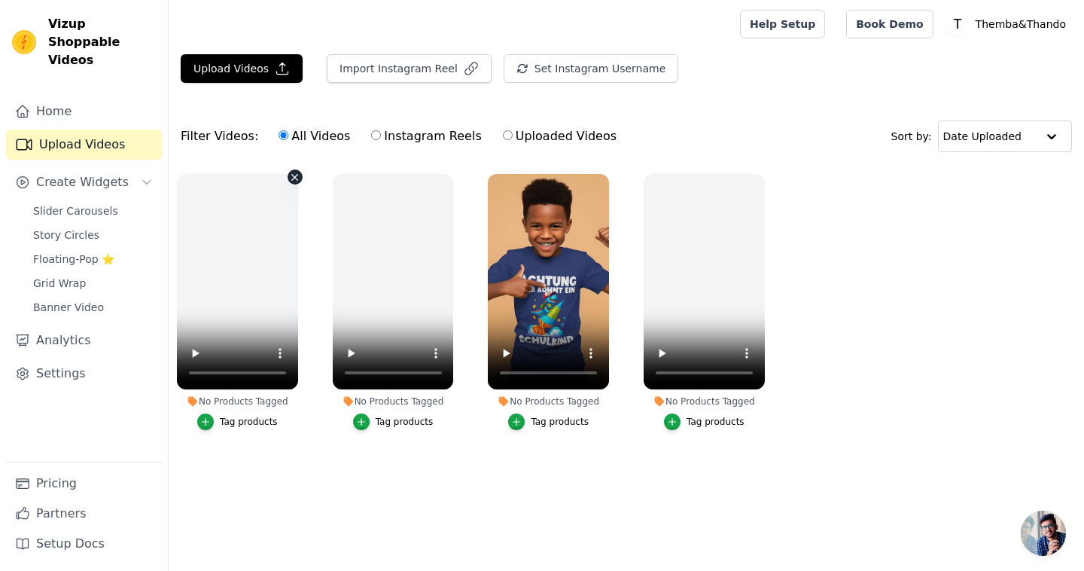
click at [293, 181] on icon "button" at bounding box center [294, 177] width 11 height 11
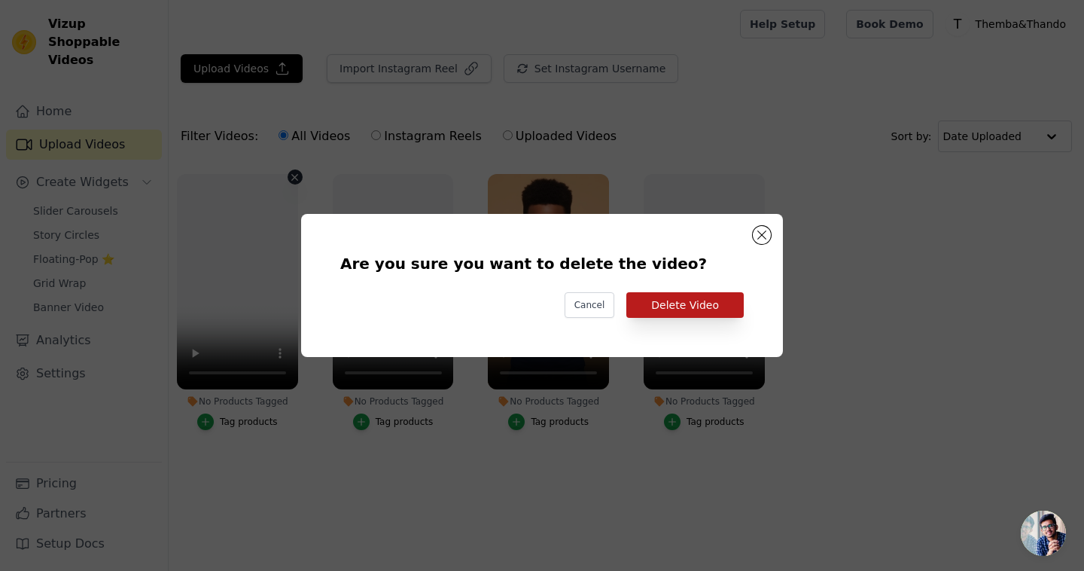
click at [641, 300] on button "Delete Video" at bounding box center [684, 305] width 117 height 26
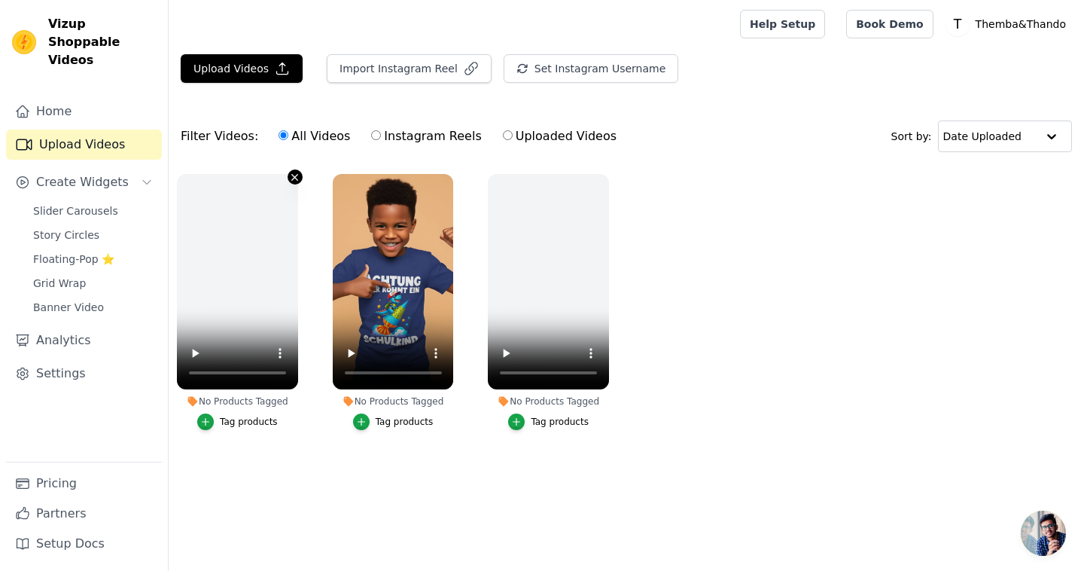
click at [294, 177] on icon "button" at bounding box center [295, 177] width 6 height 6
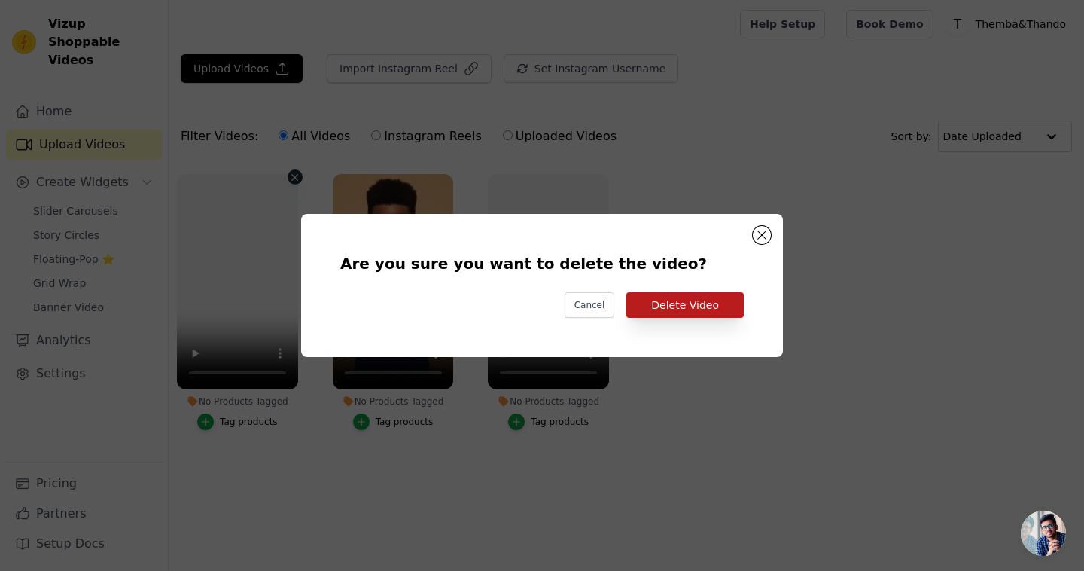
click at [674, 303] on button "Delete Video" at bounding box center [684, 305] width 117 height 26
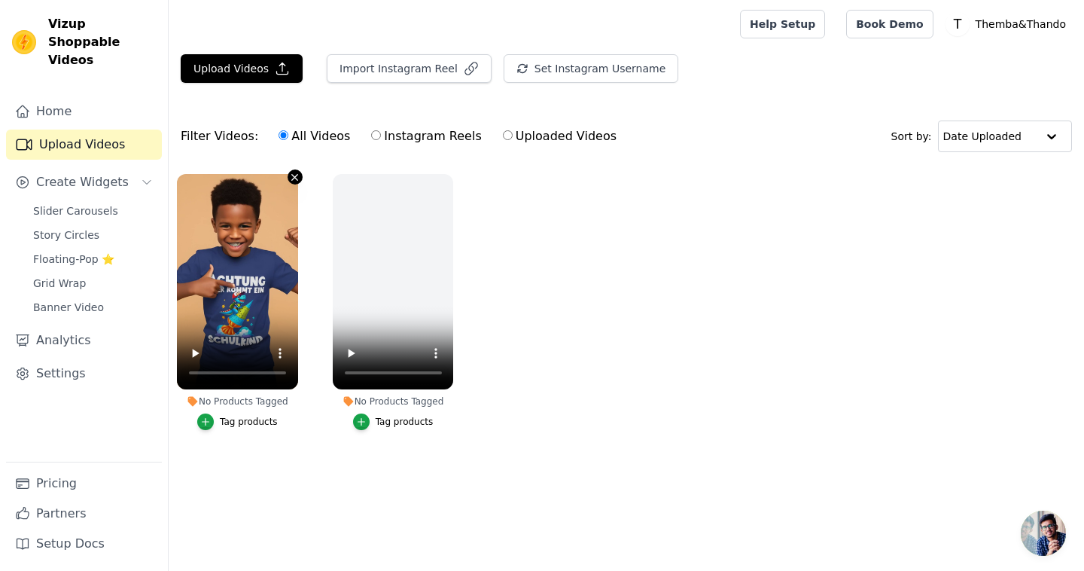
click at [296, 179] on icon "button" at bounding box center [294, 177] width 11 height 11
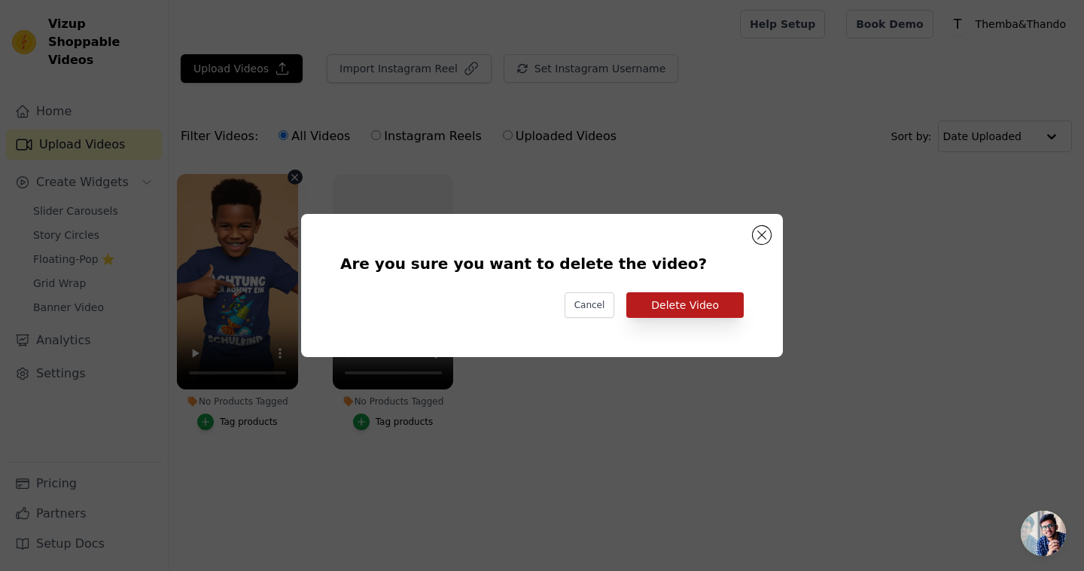
click at [685, 307] on button "Delete Video" at bounding box center [684, 305] width 117 height 26
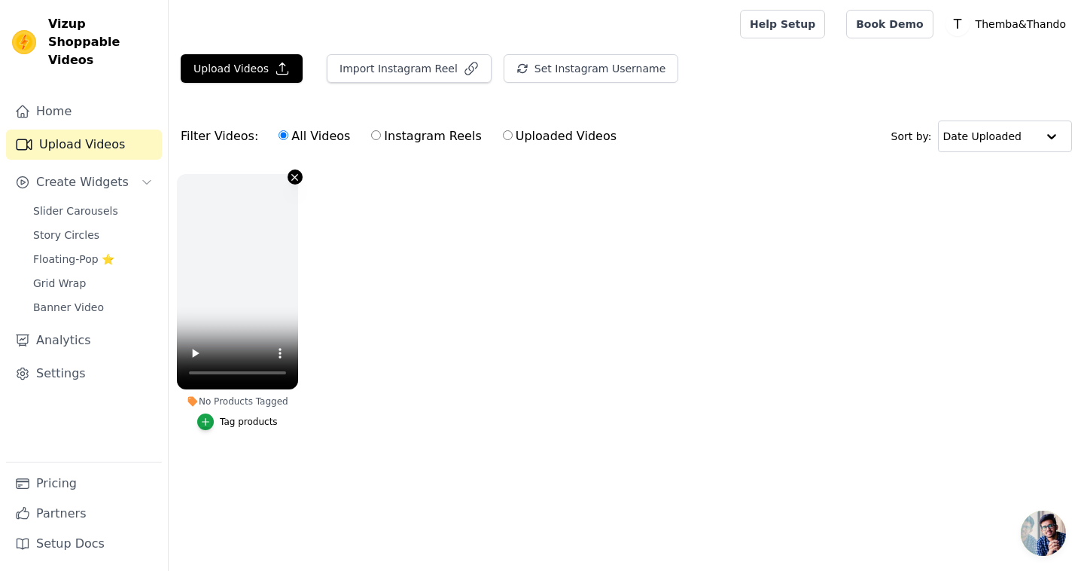
click at [290, 178] on icon "button" at bounding box center [294, 177] width 11 height 11
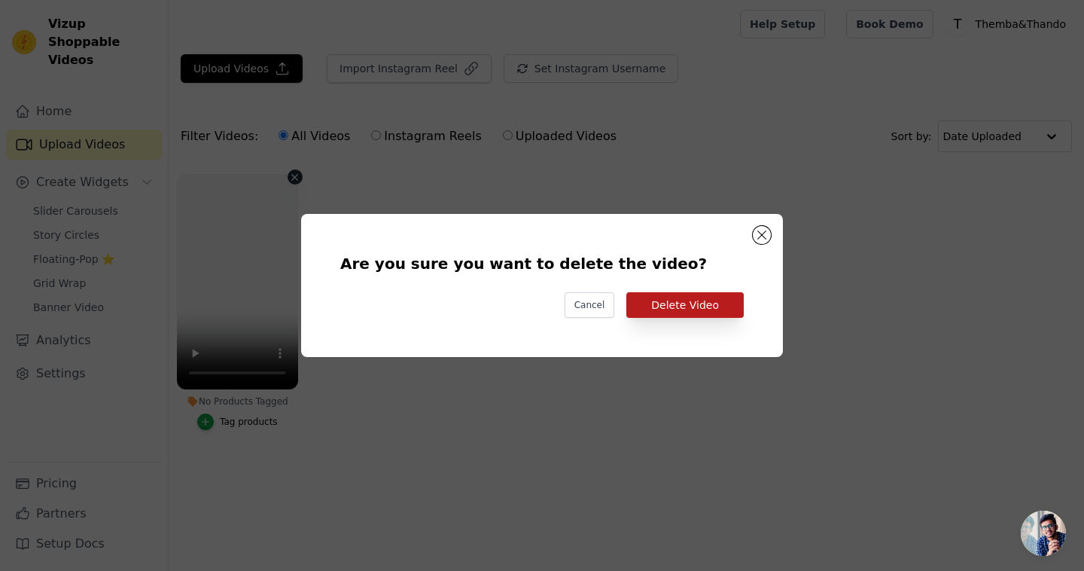
click at [673, 303] on button "Delete Video" at bounding box center [684, 305] width 117 height 26
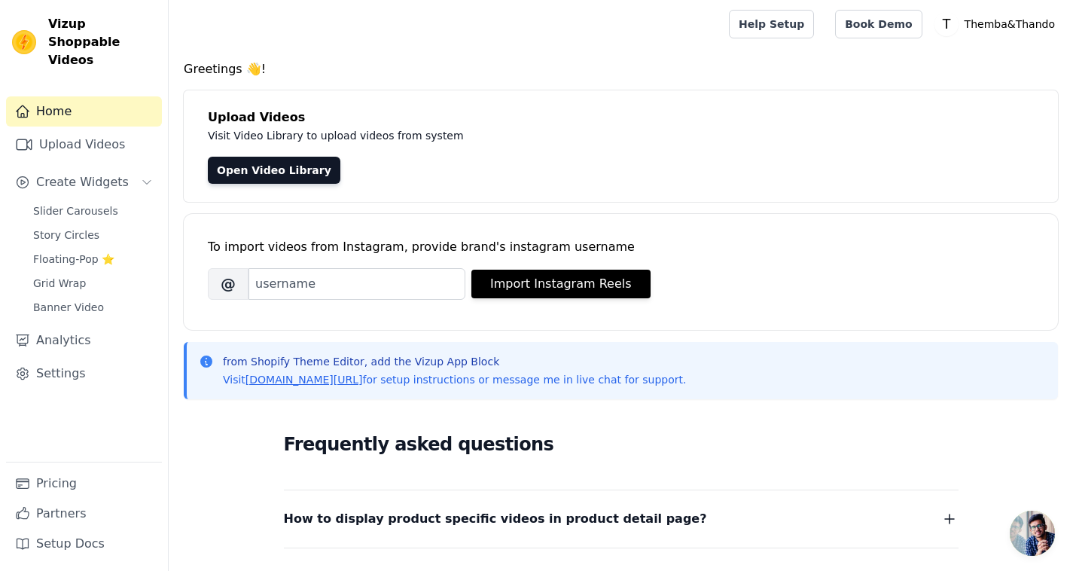
scroll to position [8, 0]
